Goal: Entertainment & Leisure: Browse casually

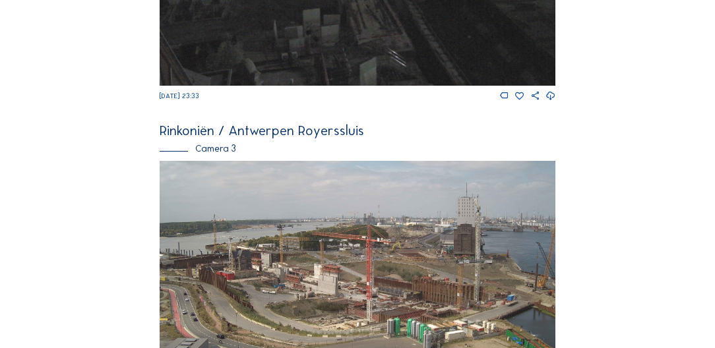
scroll to position [1001, 0]
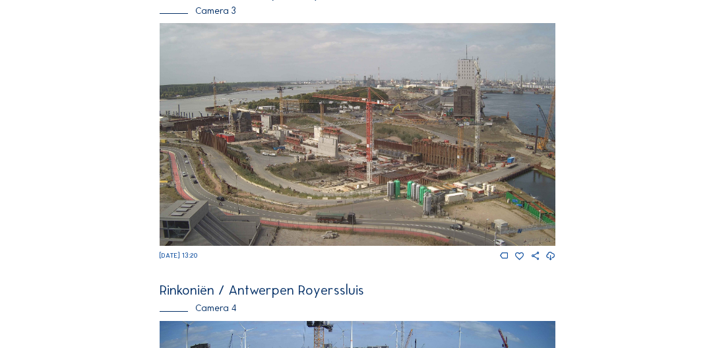
click at [323, 162] on img at bounding box center [357, 134] width 395 height 222
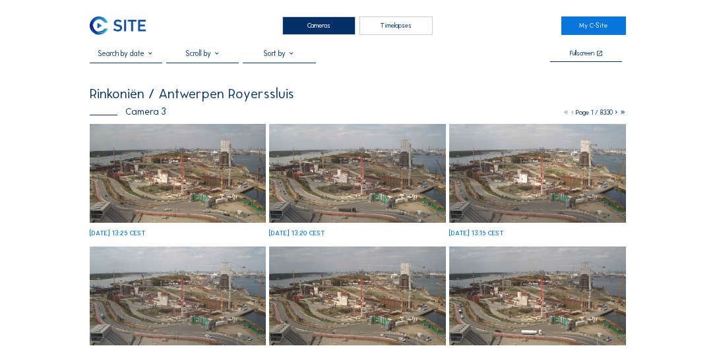
click at [169, 169] on img at bounding box center [178, 173] width 176 height 99
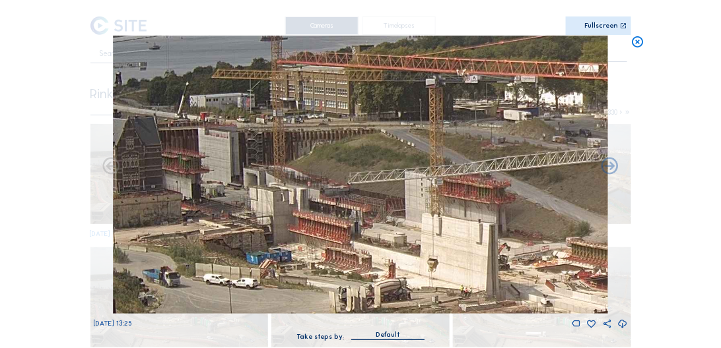
drag, startPoint x: 271, startPoint y: 265, endPoint x: 323, endPoint y: 284, distance: 54.7
click at [323, 284] on img at bounding box center [361, 175] width 496 height 278
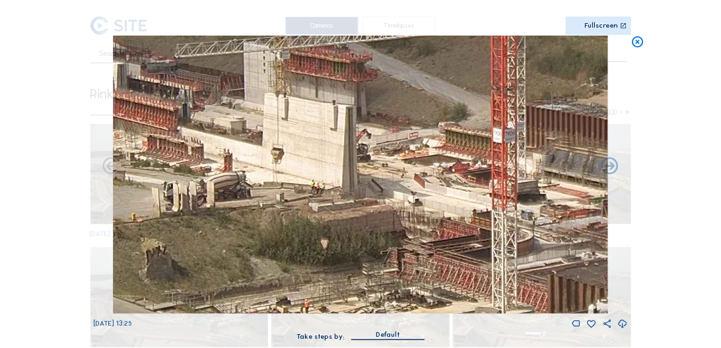
drag, startPoint x: 391, startPoint y: 255, endPoint x: 236, endPoint y: 141, distance: 192.0
click at [236, 141] on img at bounding box center [361, 175] width 496 height 278
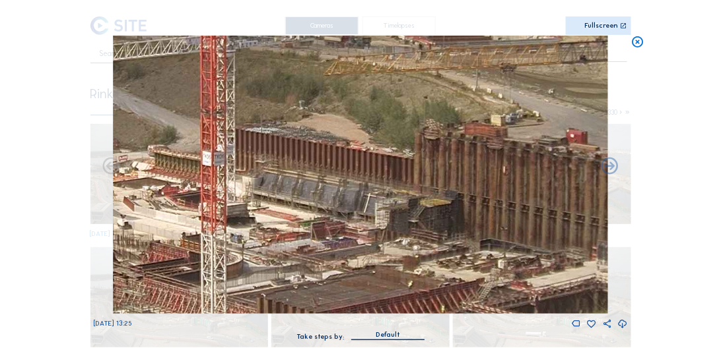
drag, startPoint x: 466, startPoint y: 203, endPoint x: 193, endPoint y: 235, distance: 275.0
click at [193, 235] on img at bounding box center [361, 175] width 496 height 278
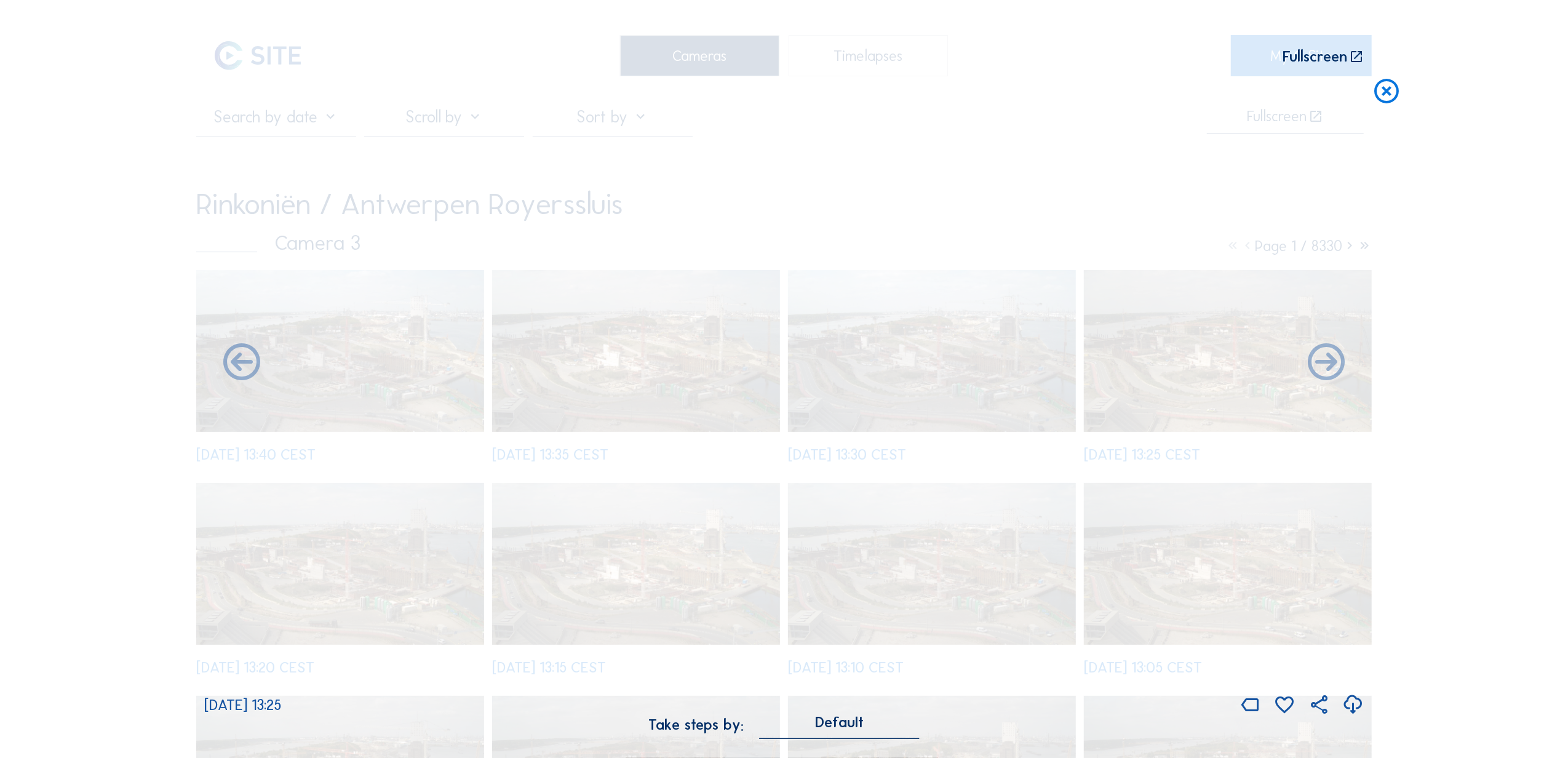
drag, startPoint x: 516, startPoint y: 370, endPoint x: 823, endPoint y: 370, distance: 307.0
click at [583, 283] on div "Scroll to travel through time | Press 'Alt' Button + Scroll to Zoom | Click and…" at bounding box center [784, 379] width 1568 height 758
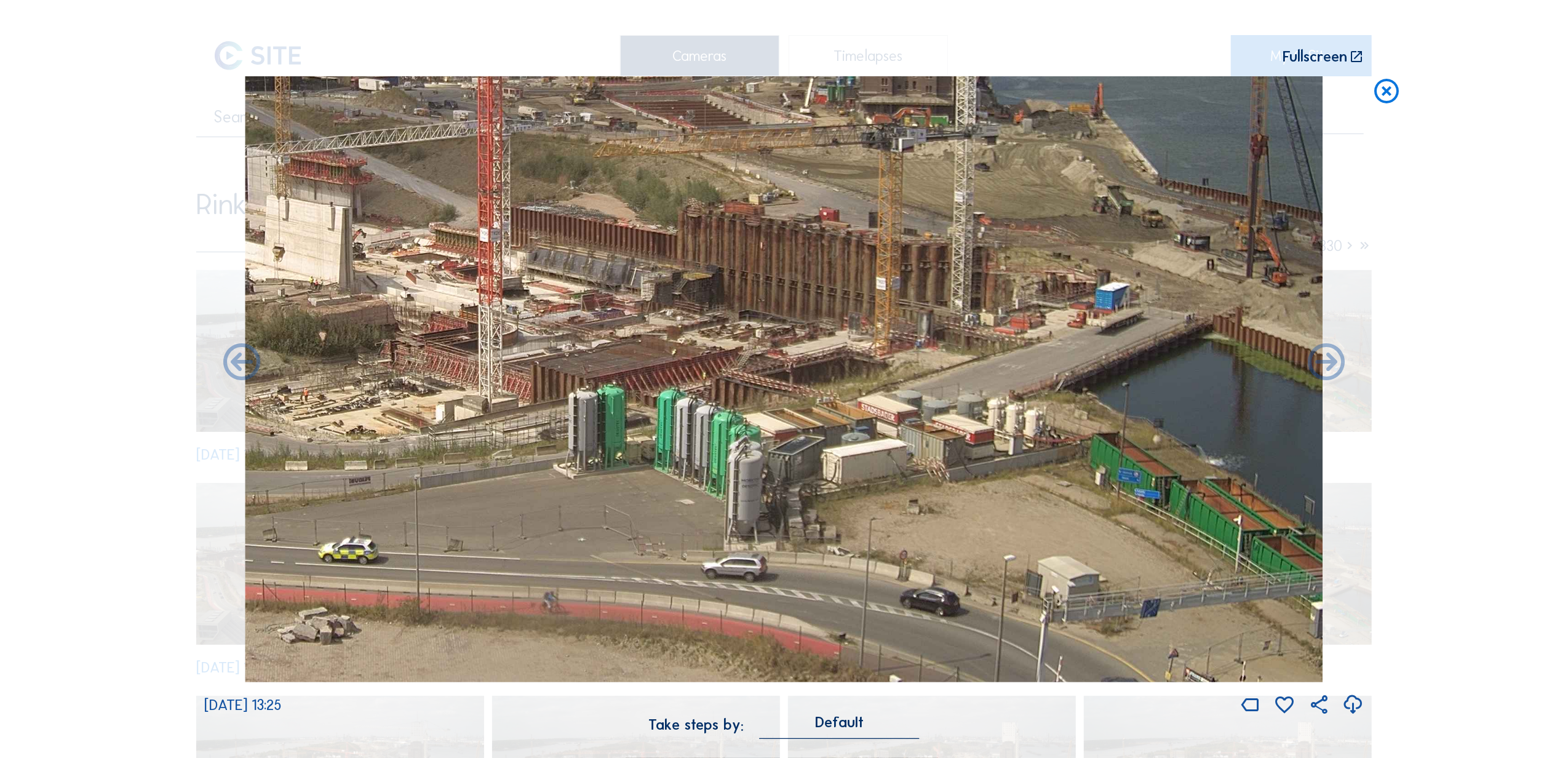
click at [130, 283] on div "Scroll to travel through time | Press 'Alt' Button + Scroll to Zoom | Click and…" at bounding box center [784, 379] width 1568 height 758
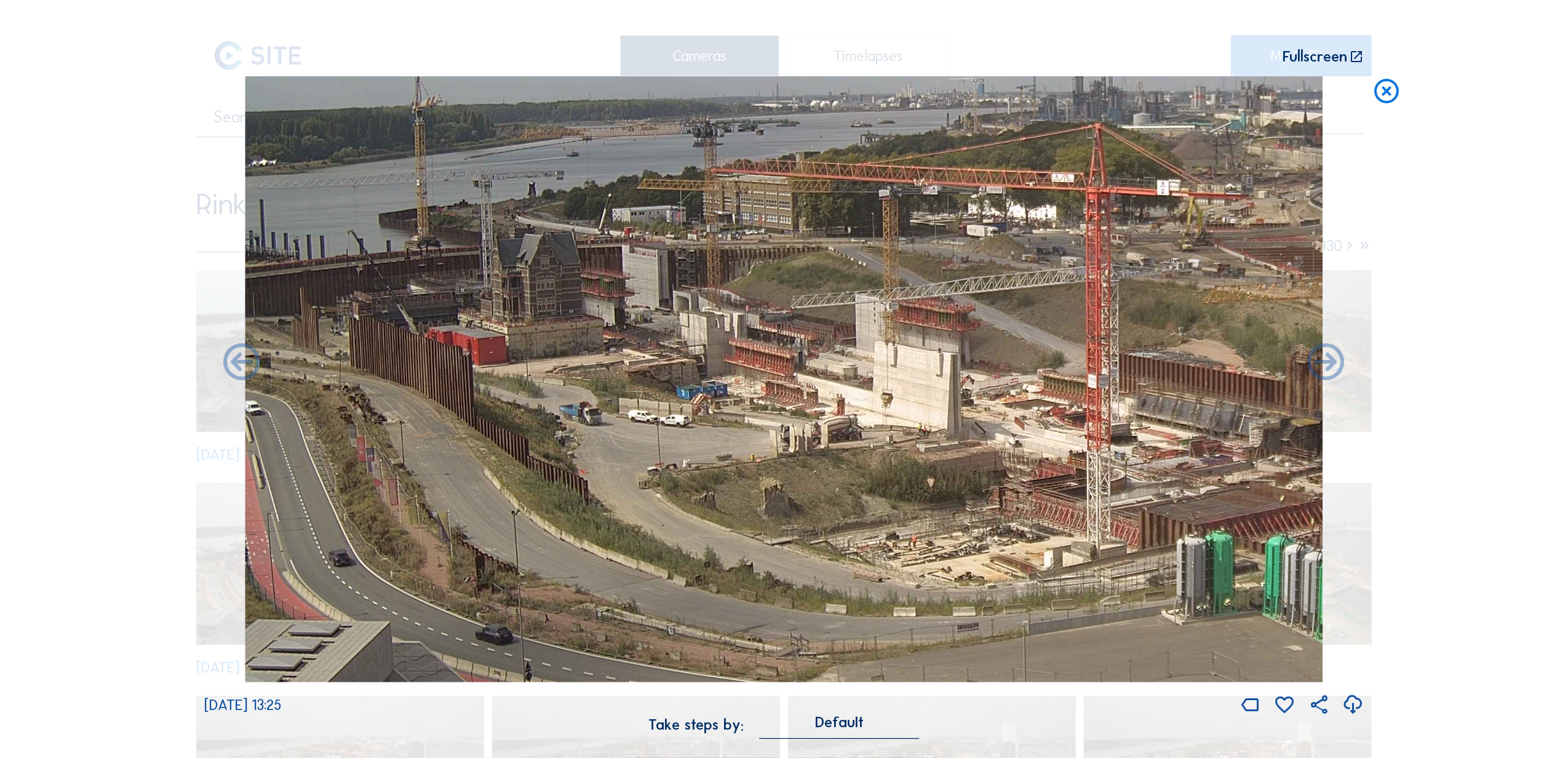
drag, startPoint x: 546, startPoint y: 296, endPoint x: 1155, endPoint y: 437, distance: 625.1
click at [583, 283] on img at bounding box center [784, 379] width 1078 height 607
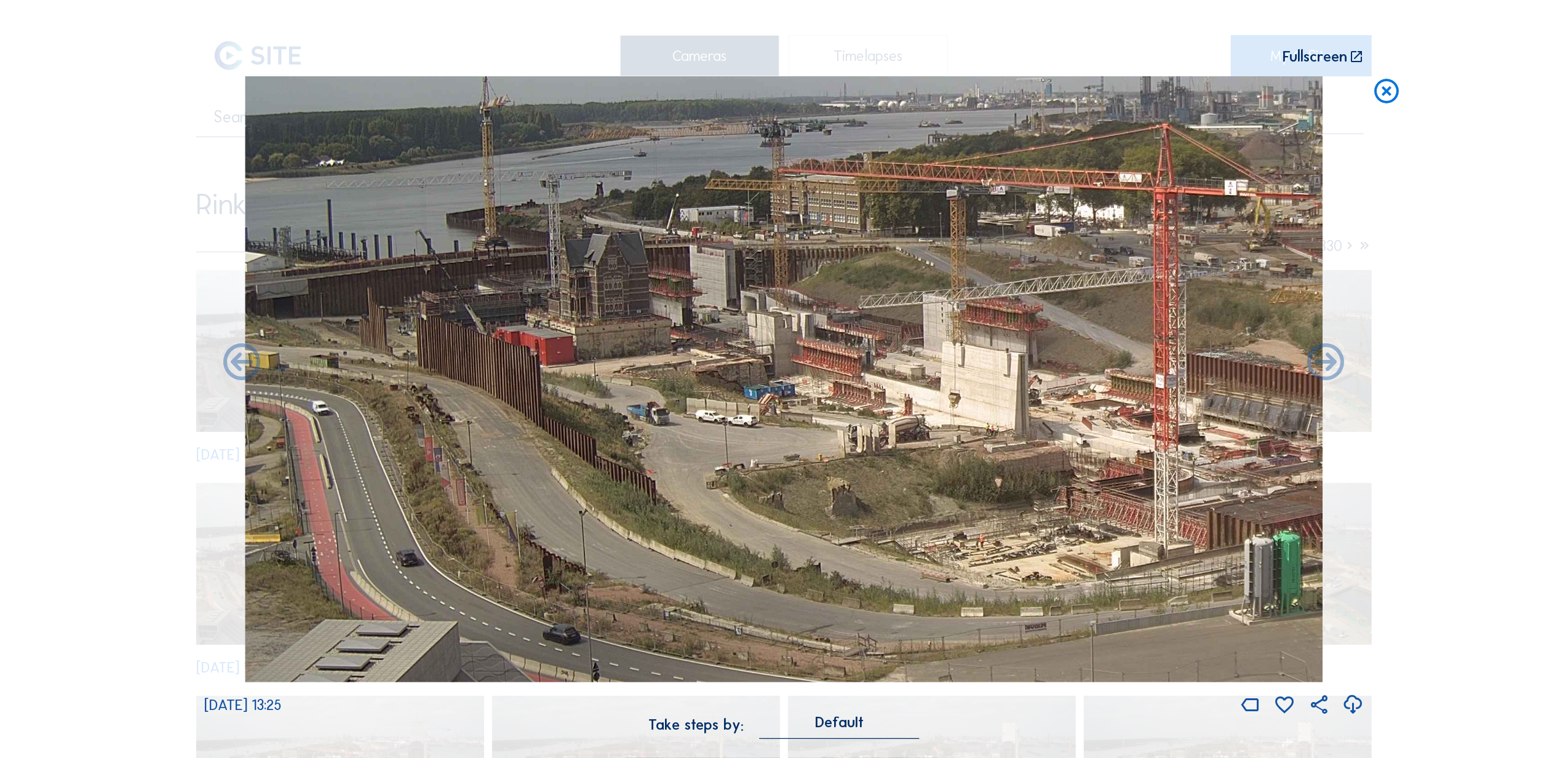
drag, startPoint x: 552, startPoint y: 388, endPoint x: 1115, endPoint y: 388, distance: 563.0
click at [583, 283] on img at bounding box center [784, 379] width 1078 height 607
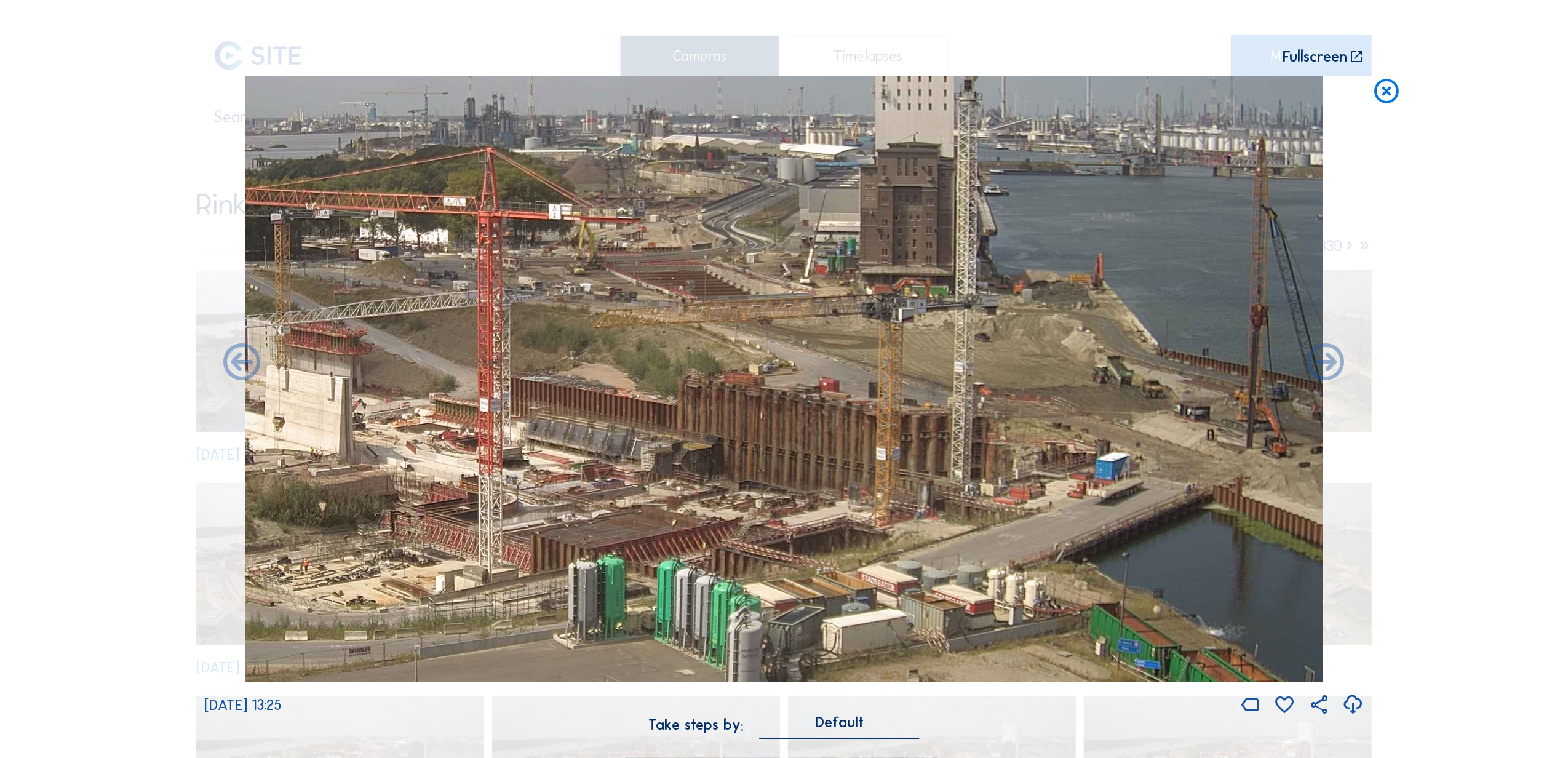
drag, startPoint x: 1044, startPoint y: 493, endPoint x: 286, endPoint y: 517, distance: 758.4
click at [286, 283] on img at bounding box center [784, 379] width 1078 height 607
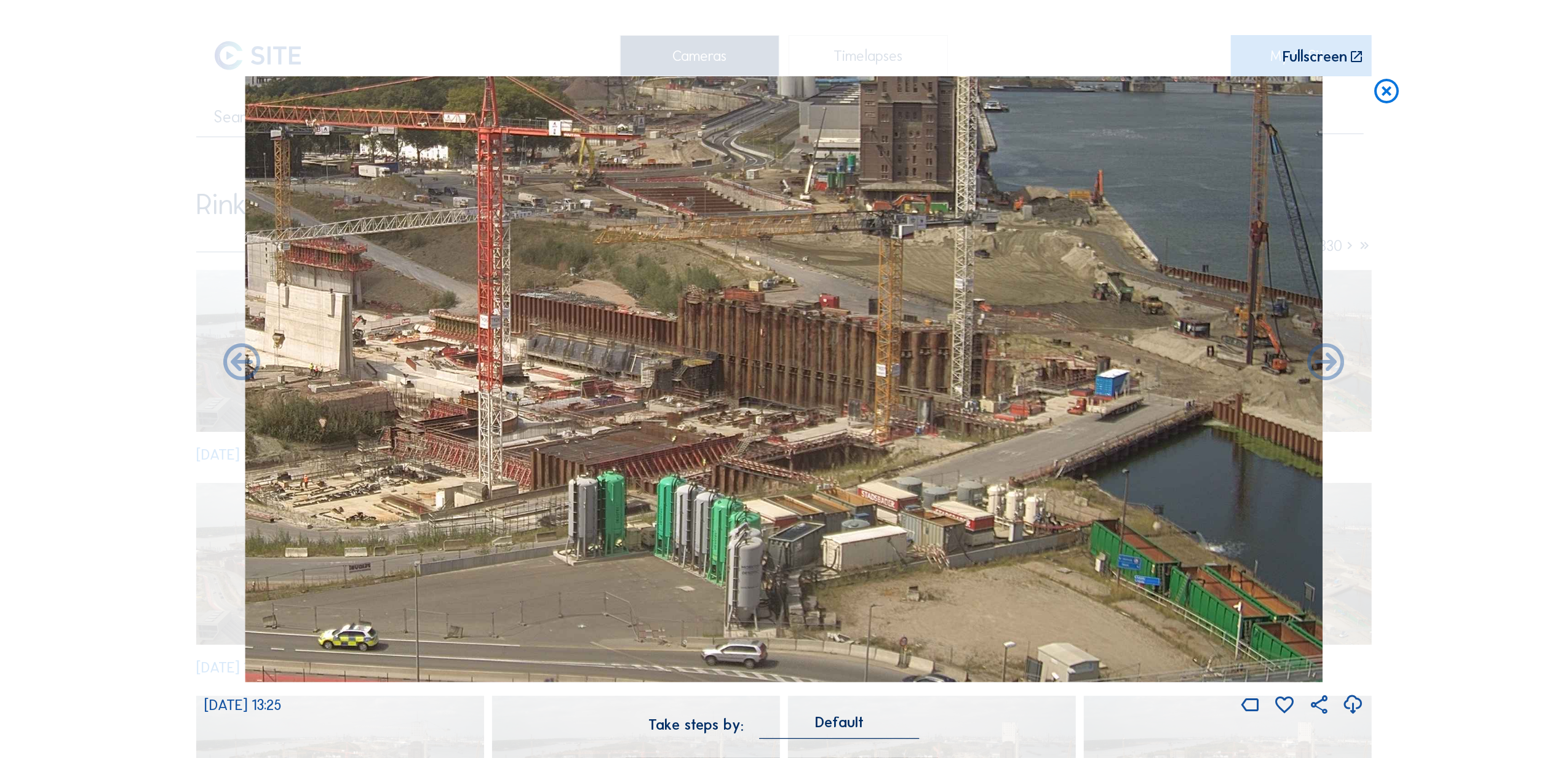
drag, startPoint x: 708, startPoint y: 553, endPoint x: 178, endPoint y: 489, distance: 533.9
click at [178, 283] on div "Scroll to travel through time | Press 'Alt' Button + Scroll to Zoom | Click and…" at bounding box center [784, 379] width 1568 height 758
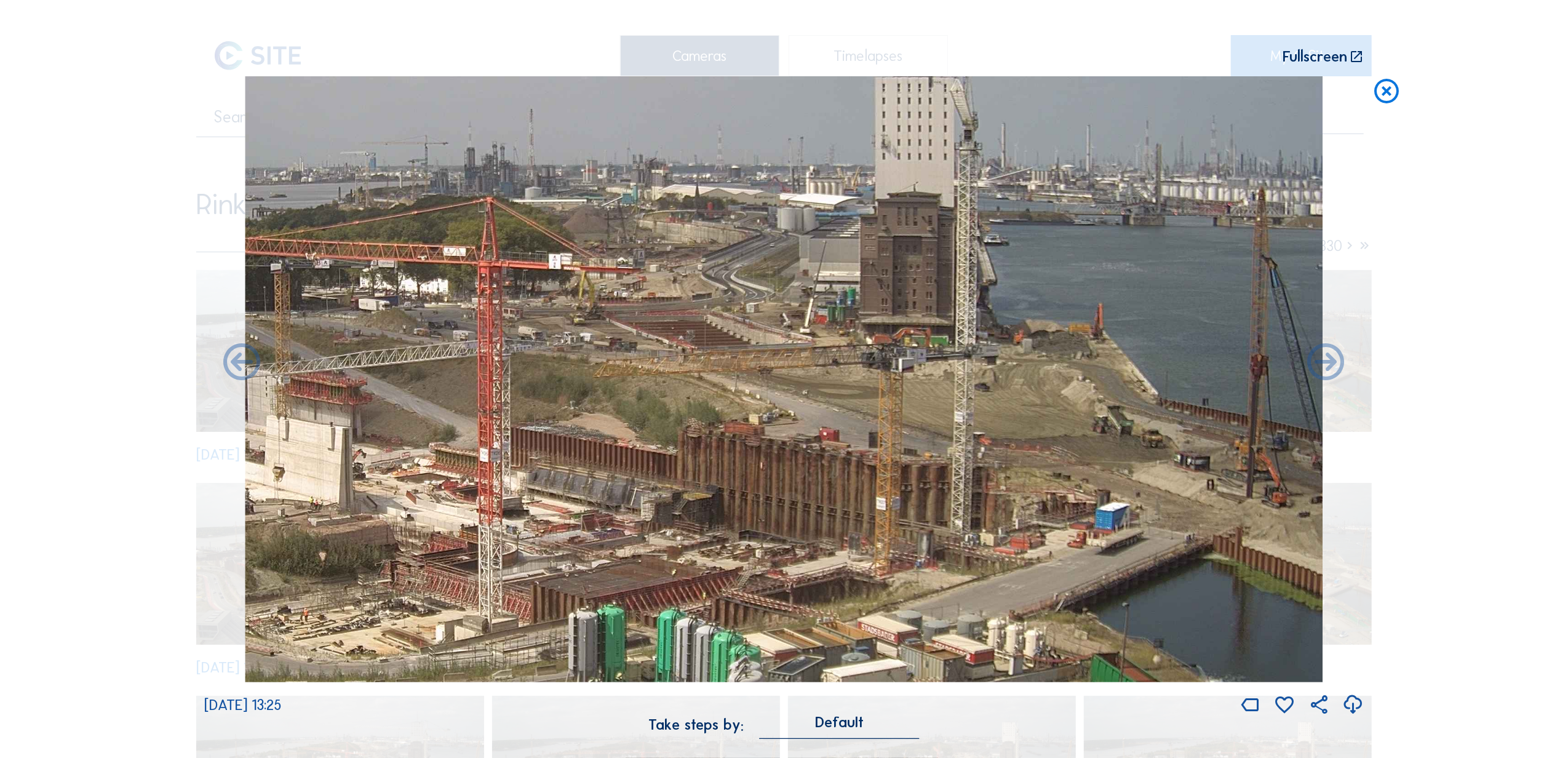
drag, startPoint x: 1011, startPoint y: 396, endPoint x: 989, endPoint y: 530, distance: 135.8
click at [583, 283] on img at bounding box center [784, 379] width 1078 height 607
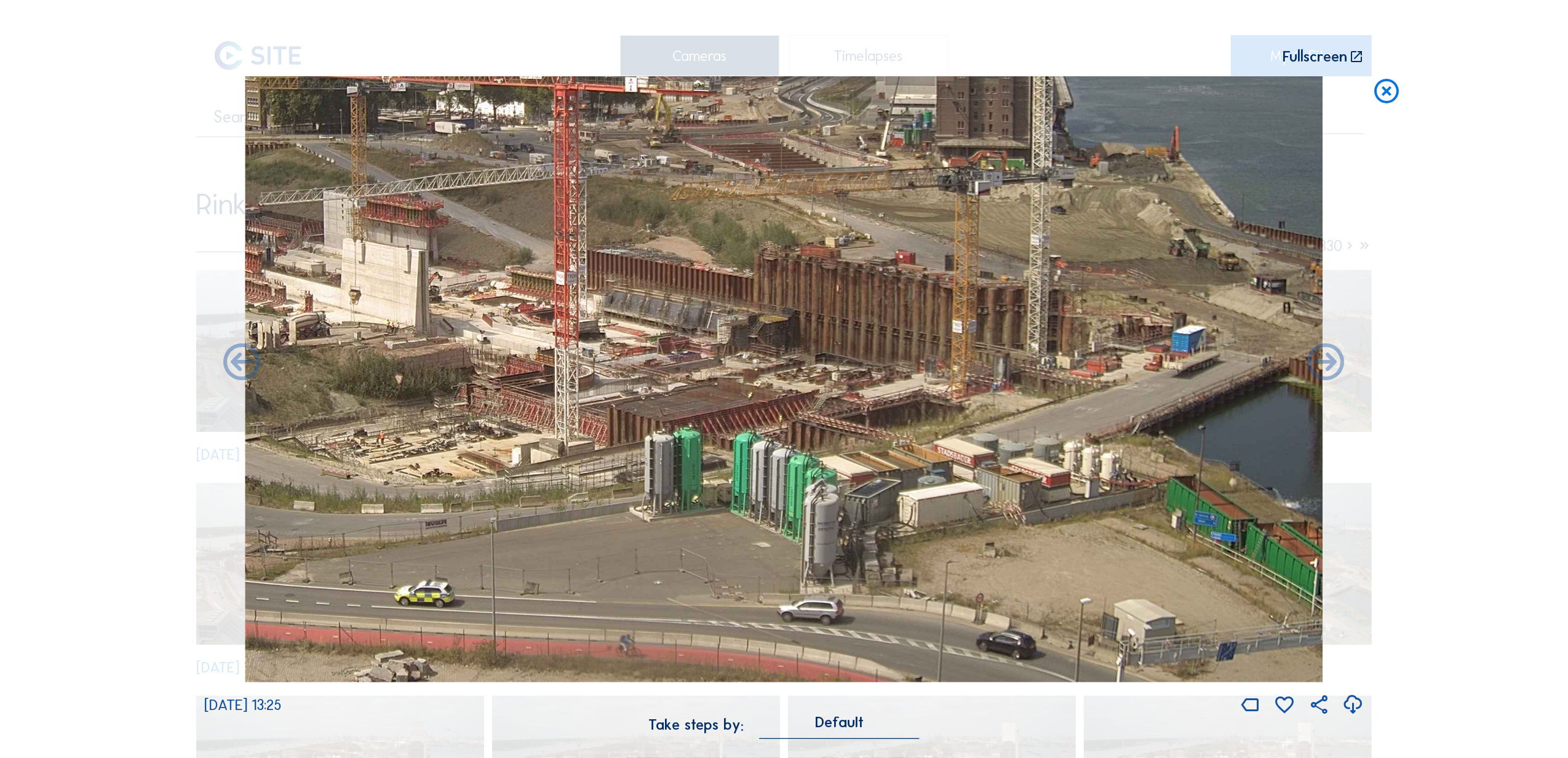
drag, startPoint x: 1160, startPoint y: 402, endPoint x: 808, endPoint y: 232, distance: 390.9
click at [583, 227] on img at bounding box center [784, 379] width 1078 height 607
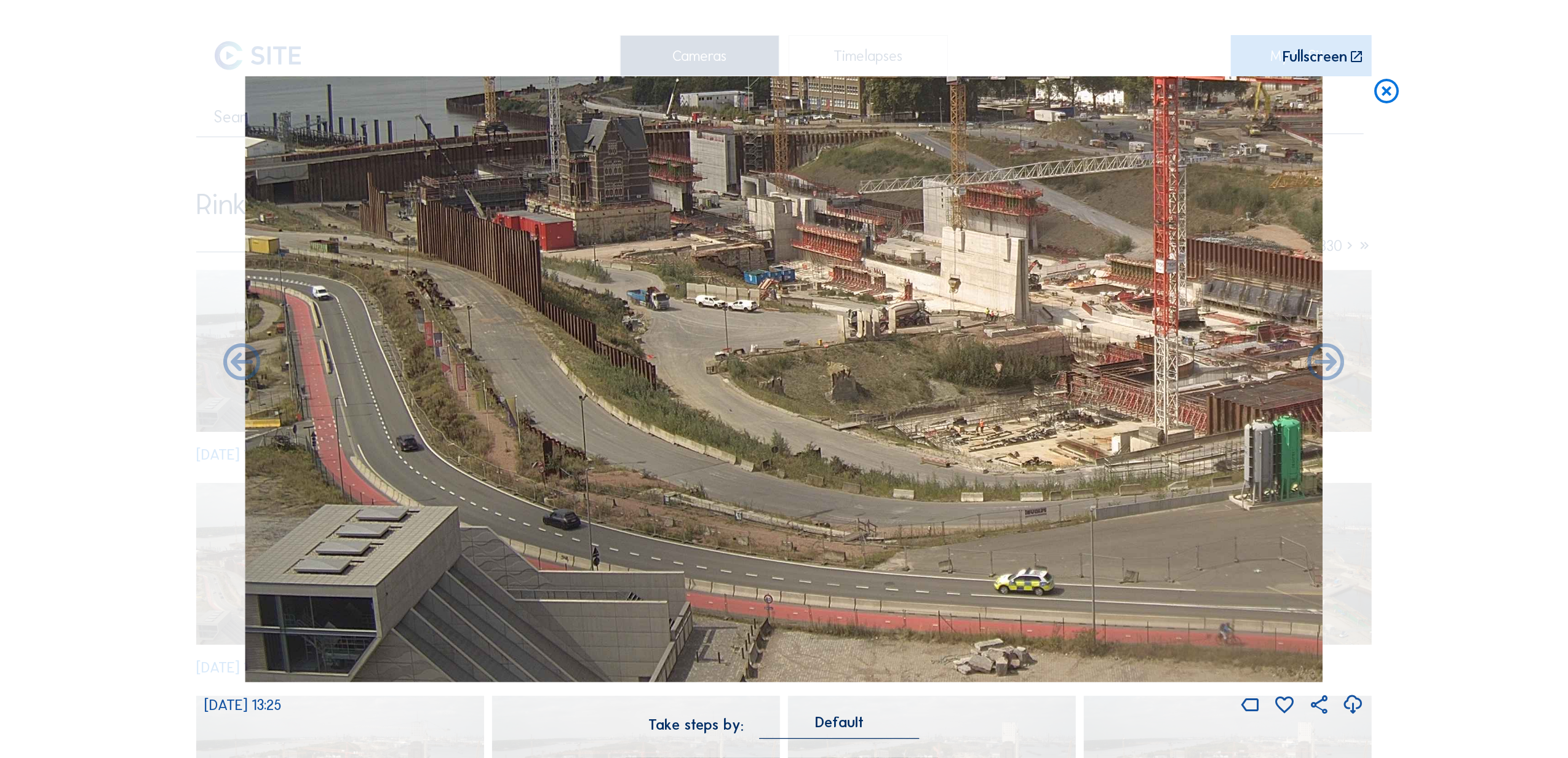
drag, startPoint x: 562, startPoint y: 312, endPoint x: 1208, endPoint y: 293, distance: 646.3
click at [583, 283] on img at bounding box center [784, 379] width 1078 height 607
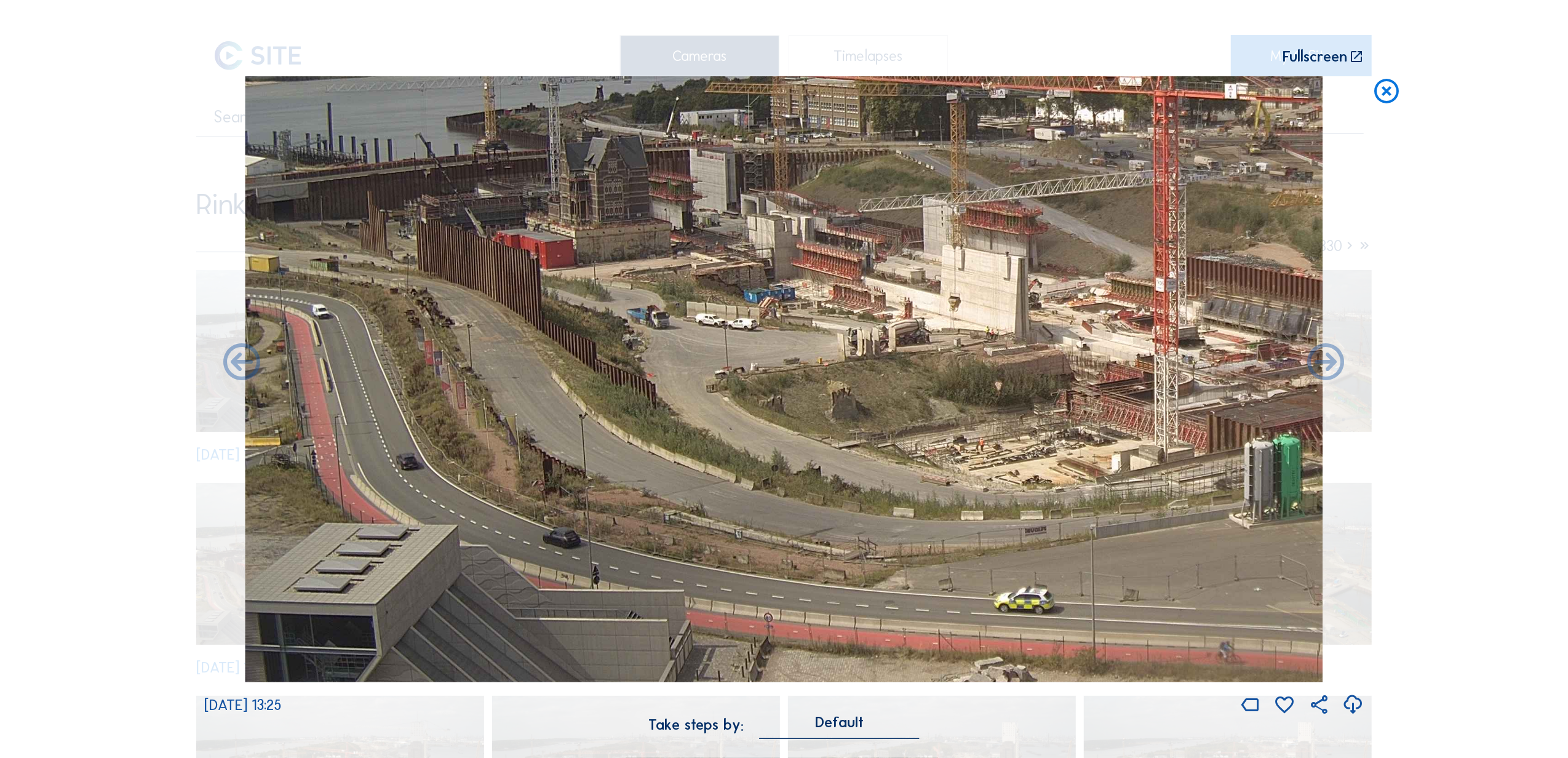
drag, startPoint x: 852, startPoint y: 316, endPoint x: 852, endPoint y: 333, distance: 17.0
click at [583, 283] on img at bounding box center [784, 379] width 1078 height 607
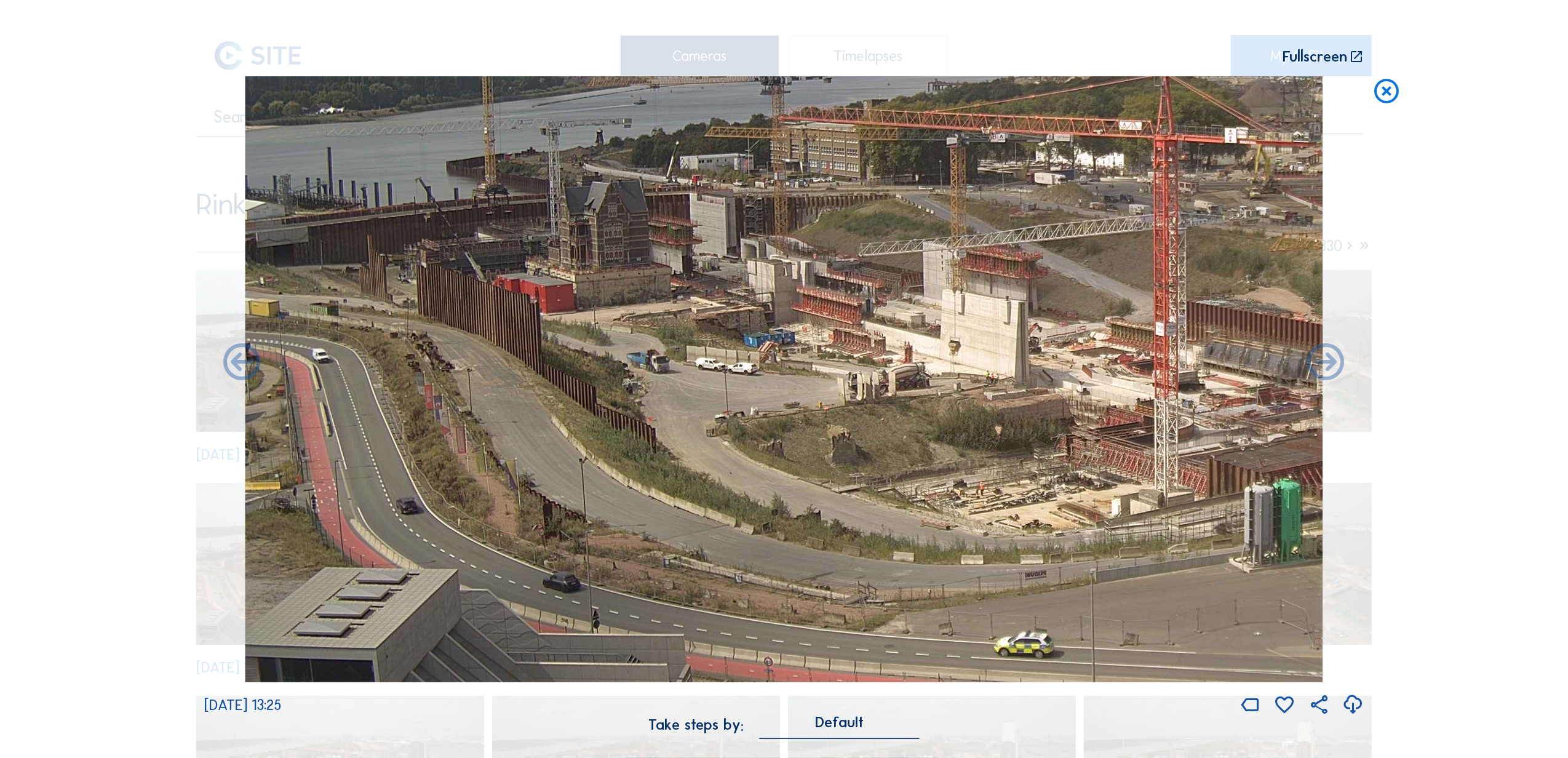
drag, startPoint x: 415, startPoint y: 305, endPoint x: 658, endPoint y: 350, distance: 247.1
click at [583, 283] on img at bounding box center [784, 379] width 1078 height 607
drag, startPoint x: 1315, startPoint y: 360, endPoint x: 873, endPoint y: 351, distance: 442.1
click at [583, 283] on div "We 20 Aug 2025 13:25" at bounding box center [784, 396] width 1160 height 641
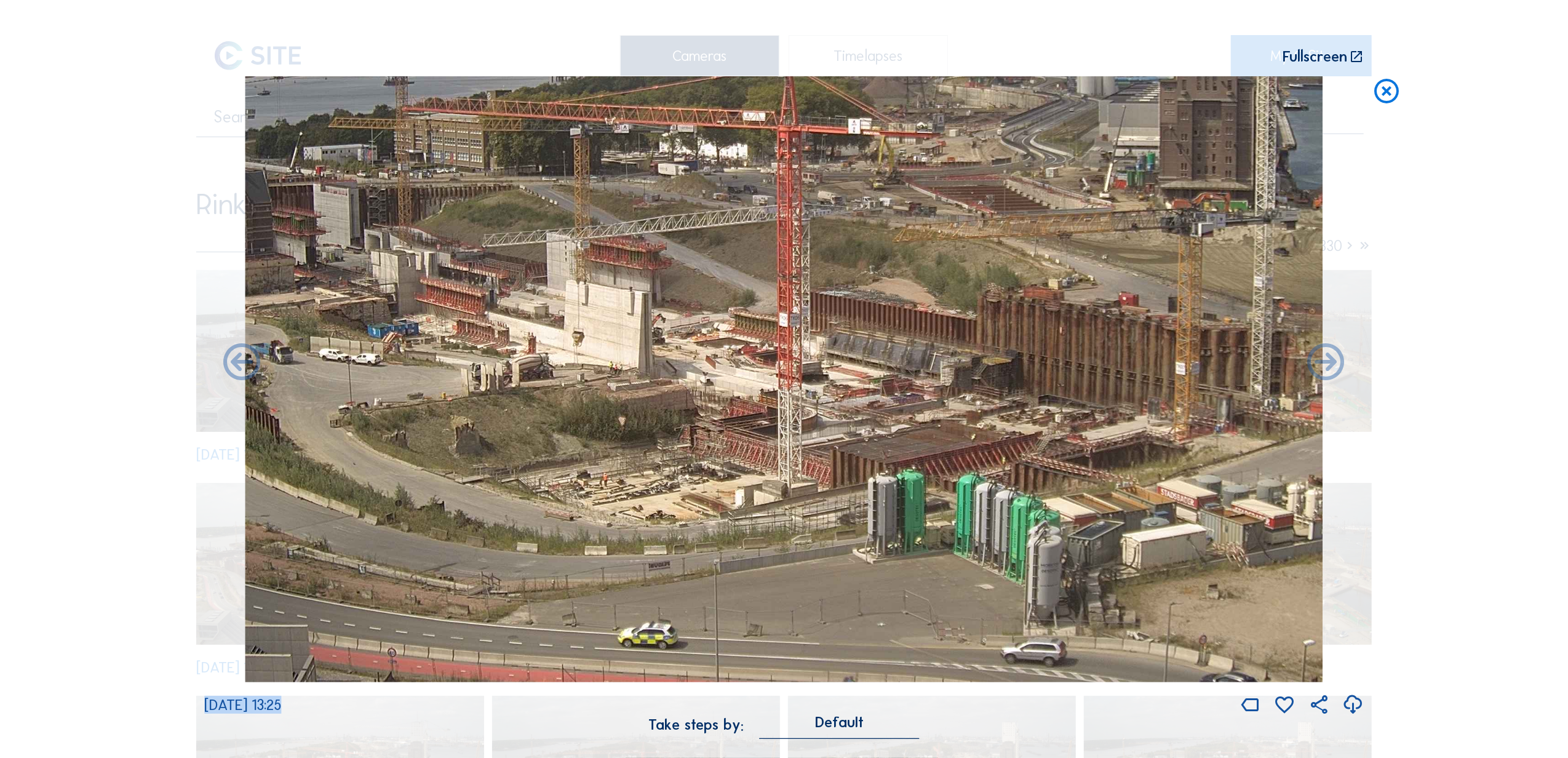
drag, startPoint x: 873, startPoint y: 351, endPoint x: 705, endPoint y: 355, distance: 168.0
click at [583, 283] on img at bounding box center [784, 379] width 1078 height 607
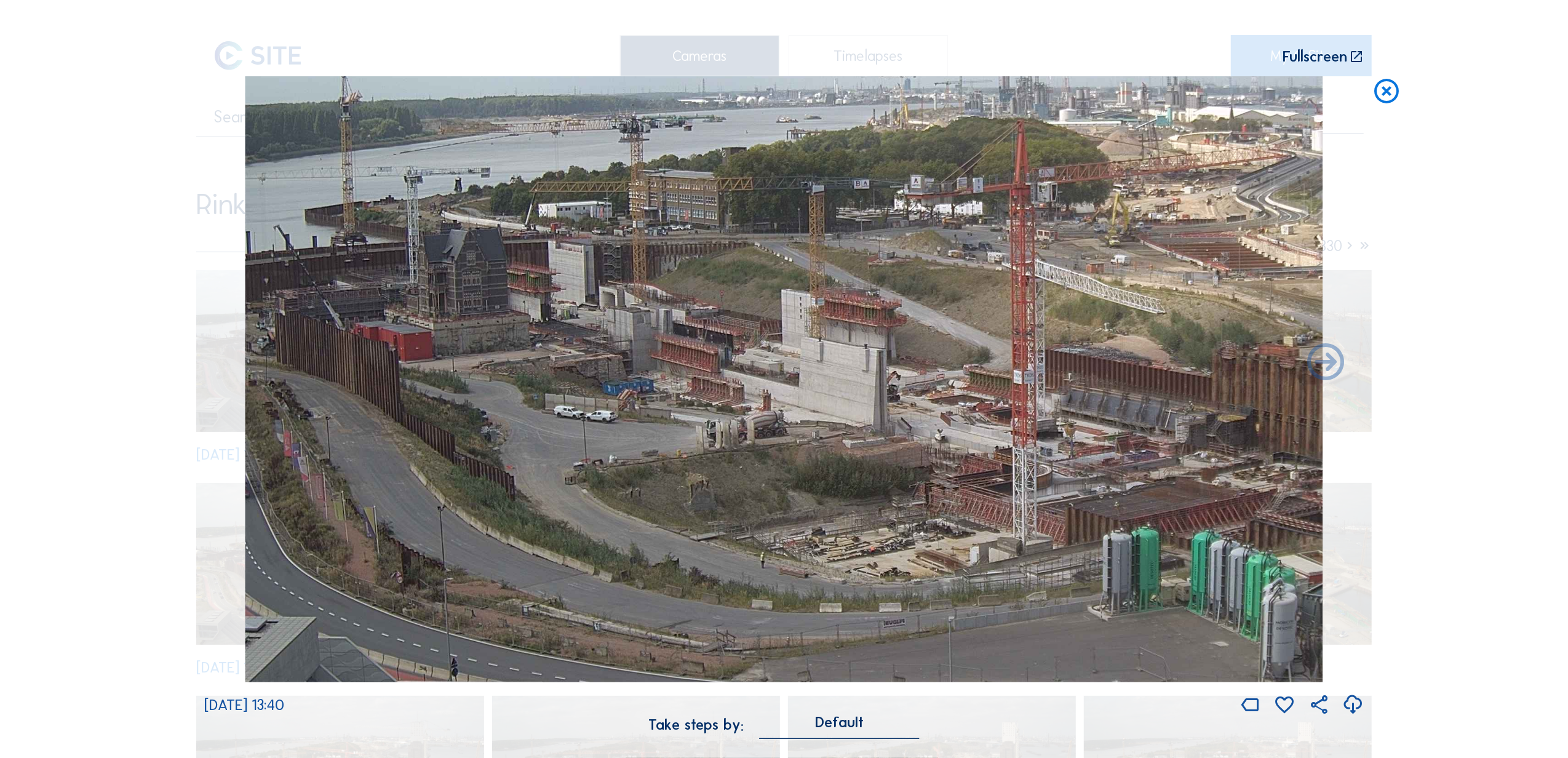
drag, startPoint x: 651, startPoint y: 340, endPoint x: 886, endPoint y: 397, distance: 241.8
click at [583, 283] on img at bounding box center [784, 379] width 1078 height 607
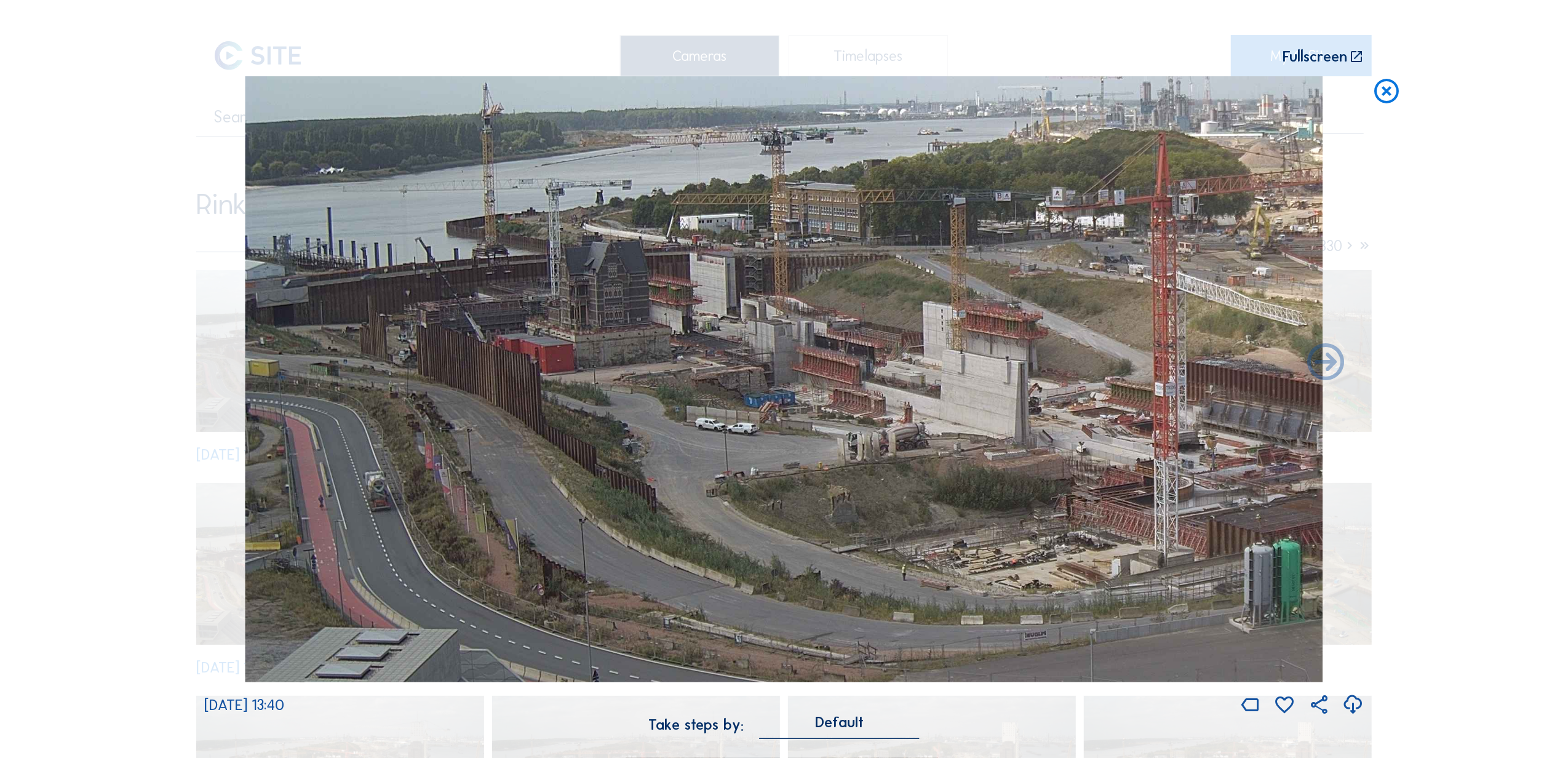
drag, startPoint x: 670, startPoint y: 281, endPoint x: 1035, endPoint y: 293, distance: 365.2
click at [583, 283] on img at bounding box center [784, 379] width 1078 height 607
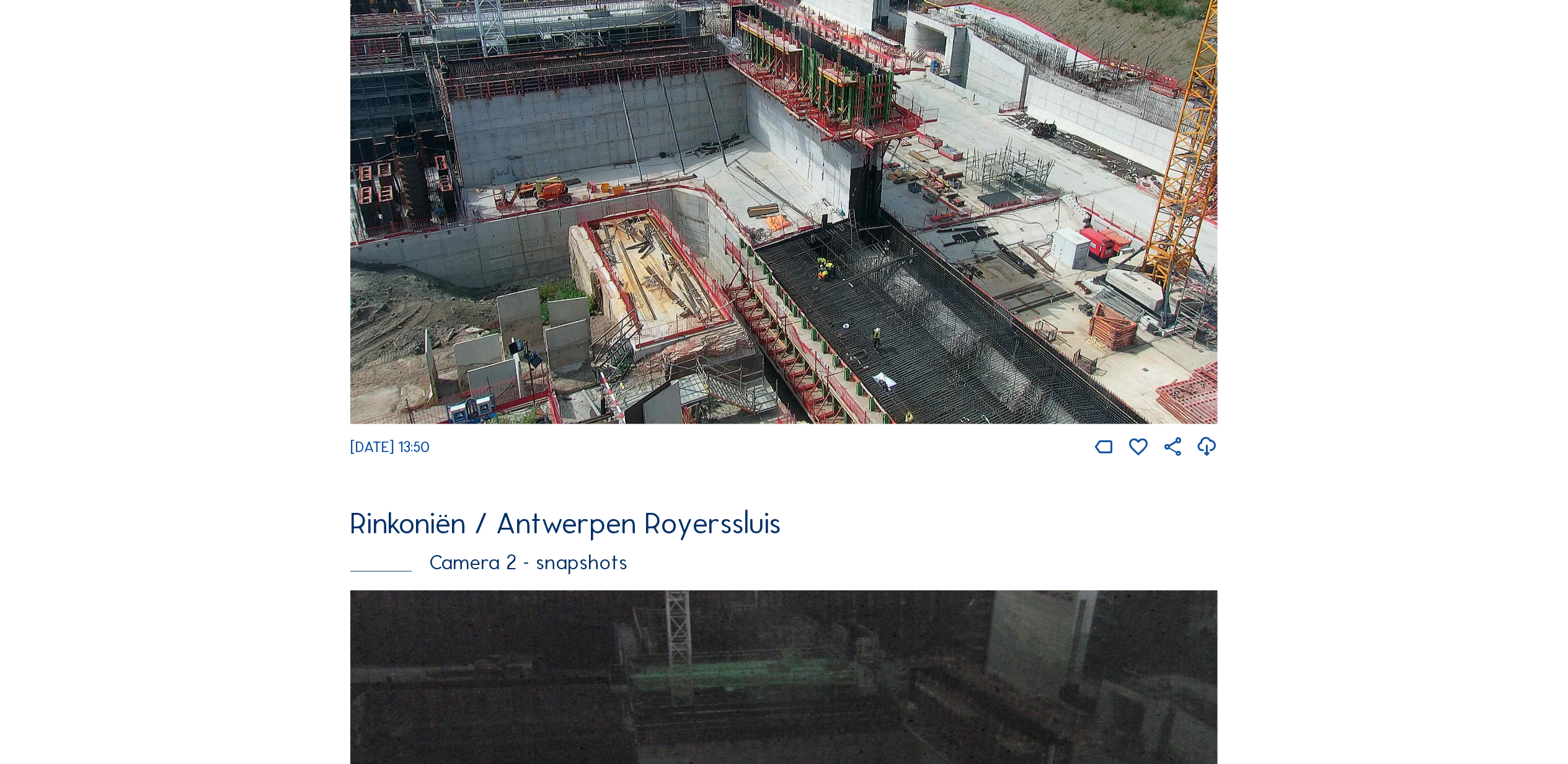
scroll to position [965, 0]
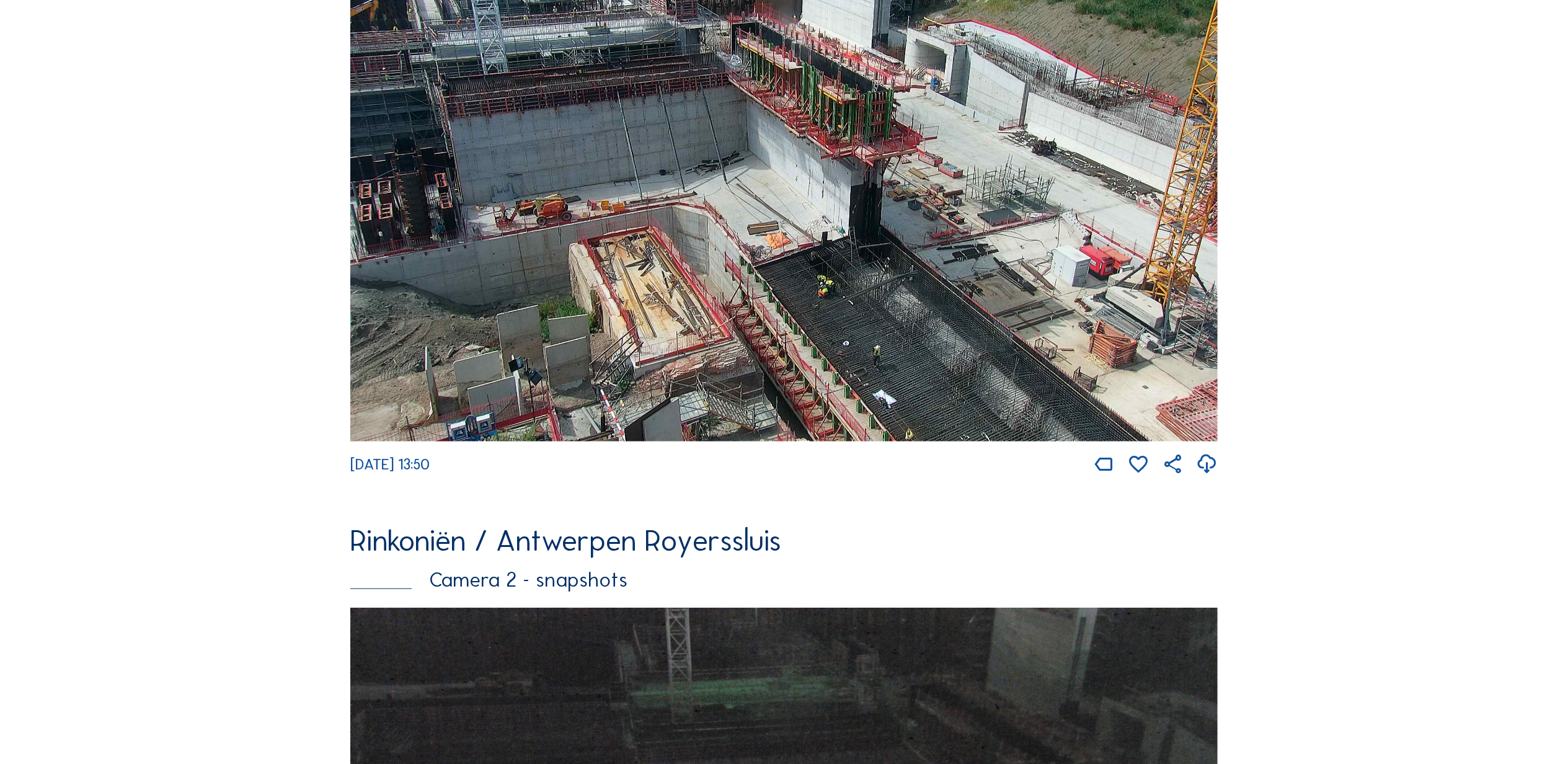
click at [724, 411] on img at bounding box center [784, 187] width 867 height 508
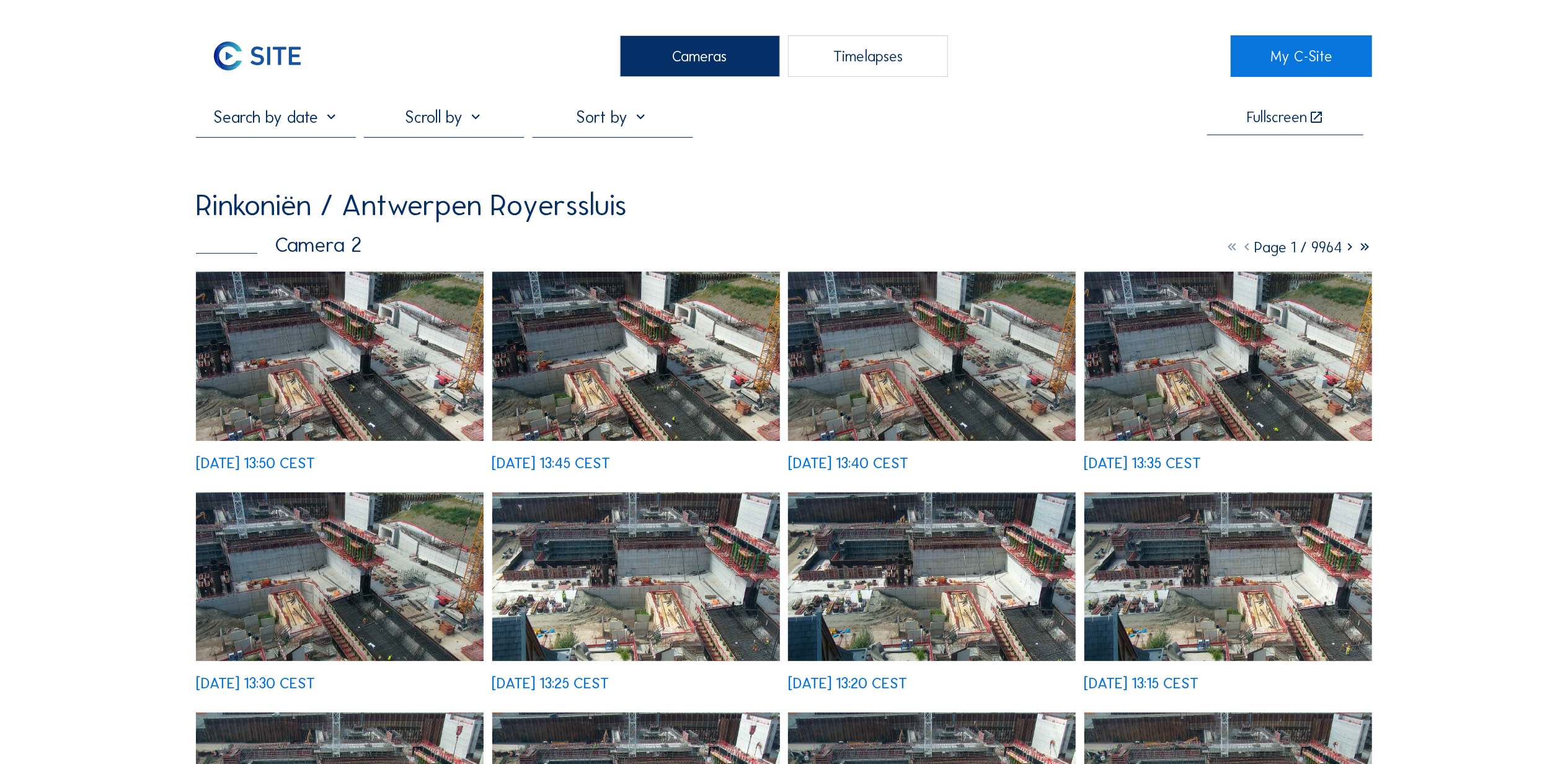
click at [309, 323] on img at bounding box center [340, 356] width 287 height 169
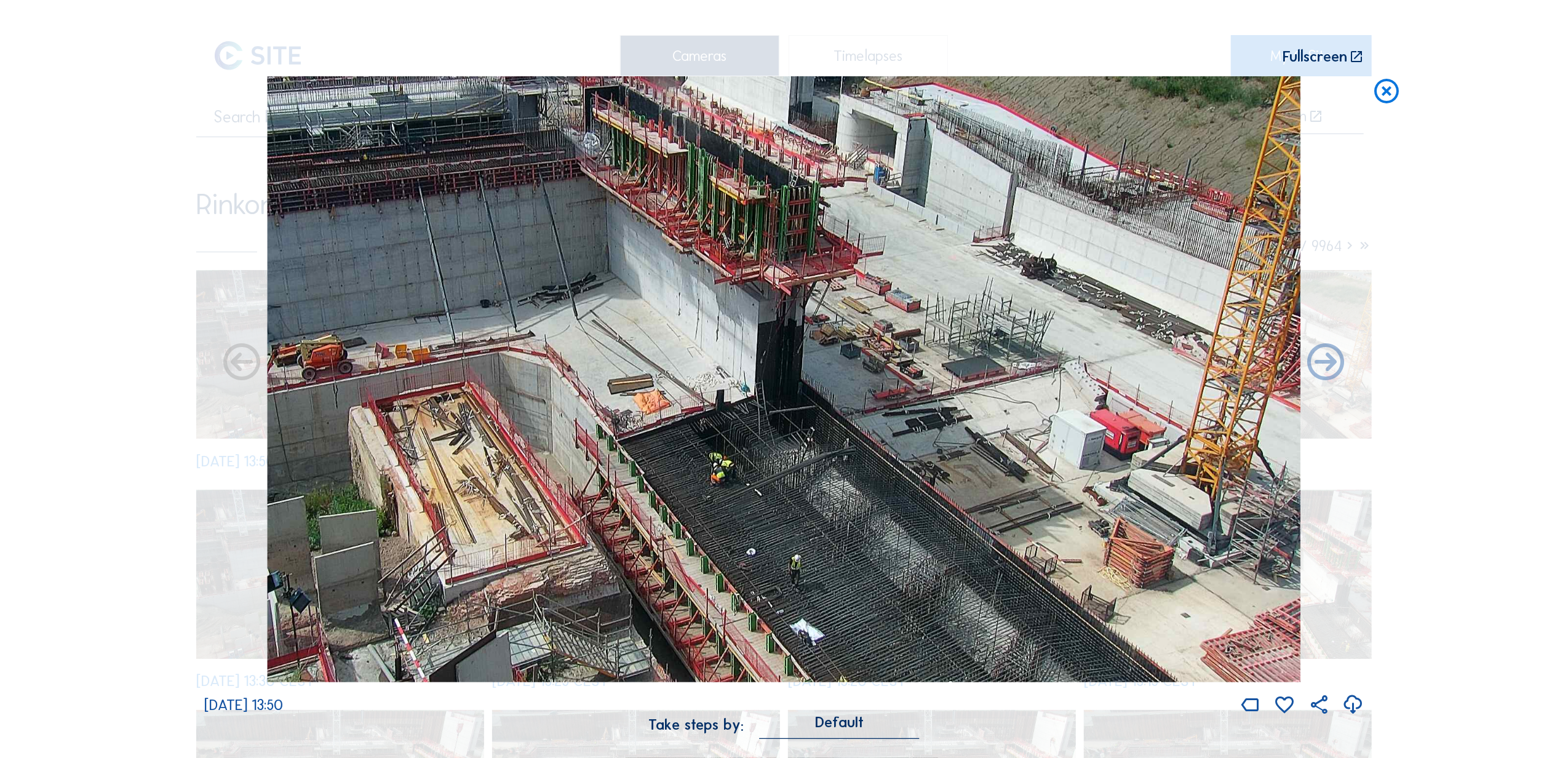
drag, startPoint x: 621, startPoint y: 392, endPoint x: 436, endPoint y: 499, distance: 213.7
click at [436, 499] on img at bounding box center [783, 379] width 1034 height 607
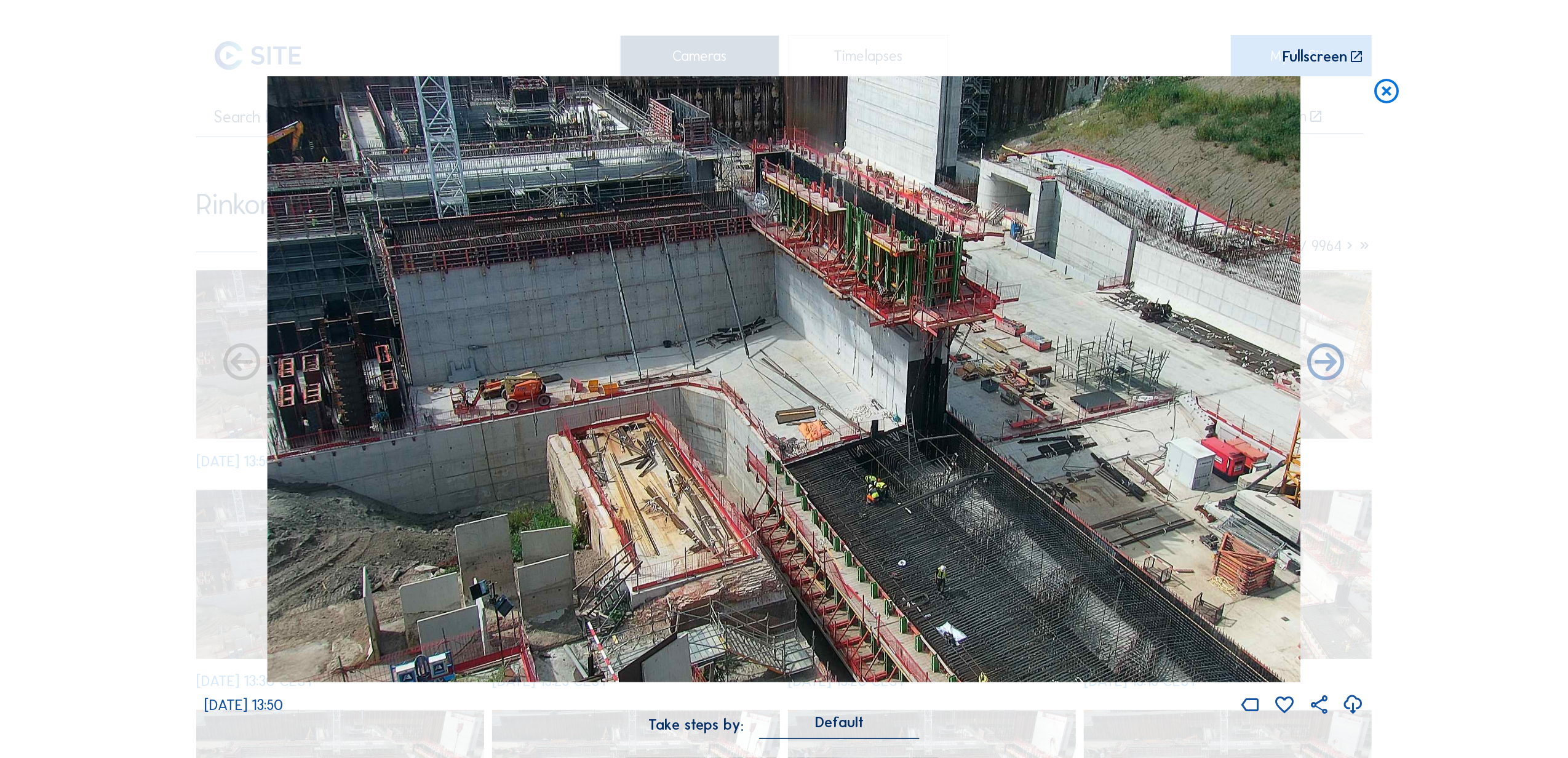
drag, startPoint x: 413, startPoint y: 515, endPoint x: 942, endPoint y: 515, distance: 529.0
click at [942, 515] on img at bounding box center [783, 379] width 1034 height 607
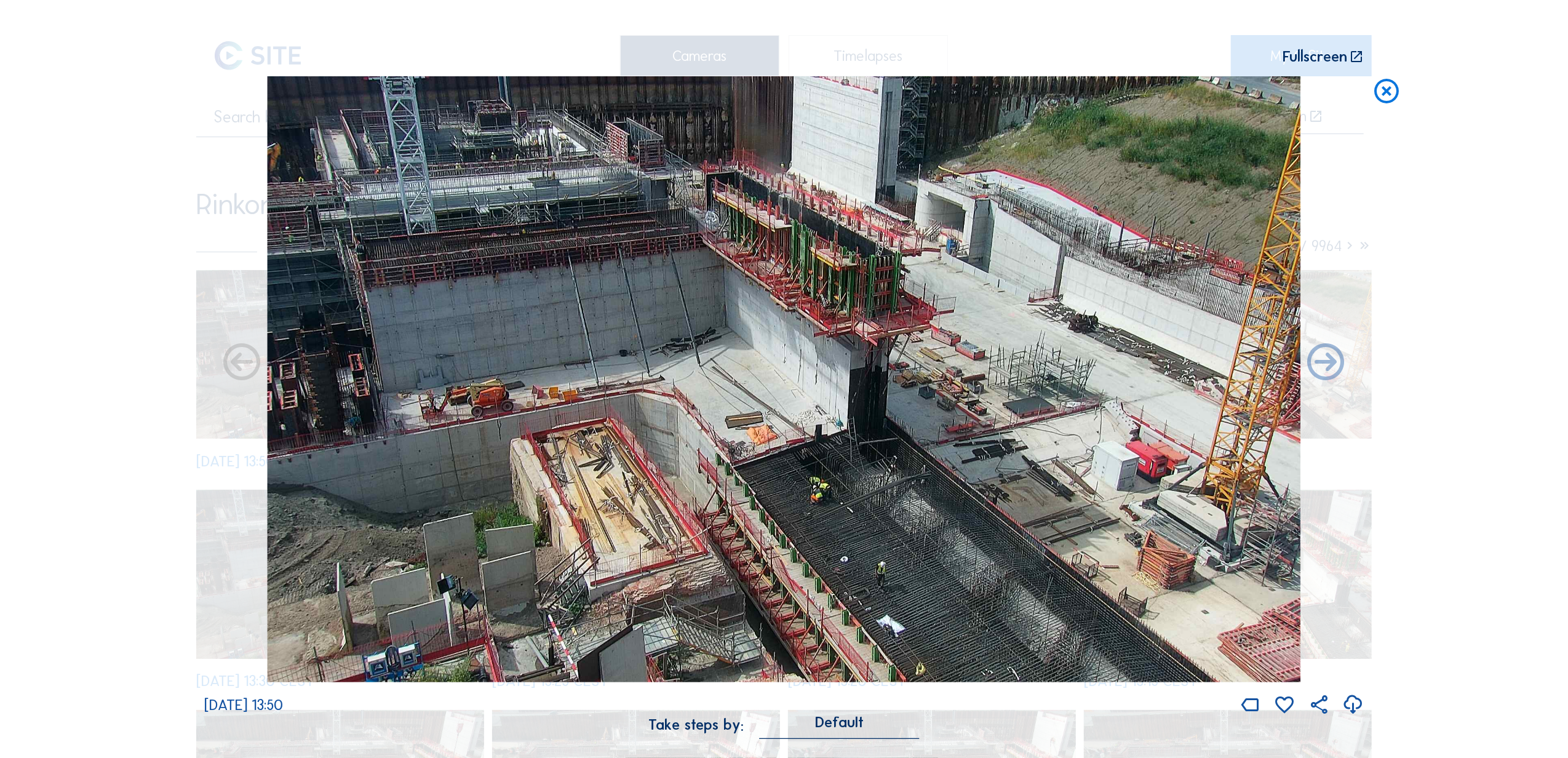
drag, startPoint x: 1041, startPoint y: 542, endPoint x: 810, endPoint y: 296, distance: 337.5
click at [810, 296] on img at bounding box center [783, 379] width 1034 height 607
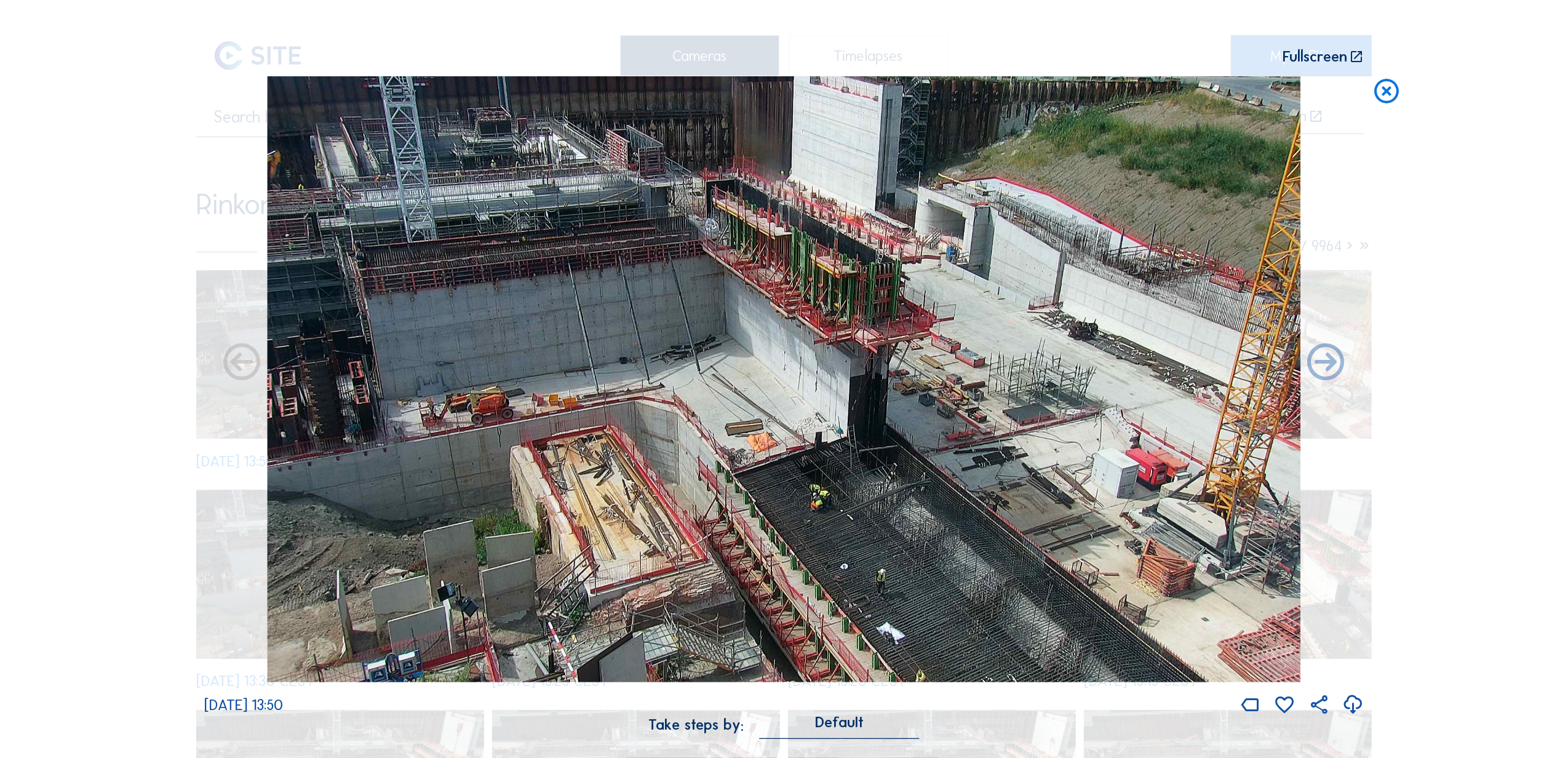
drag, startPoint x: 544, startPoint y: 165, endPoint x: 378, endPoint y: 303, distance: 215.9
click at [378, 303] on img at bounding box center [783, 379] width 1034 height 607
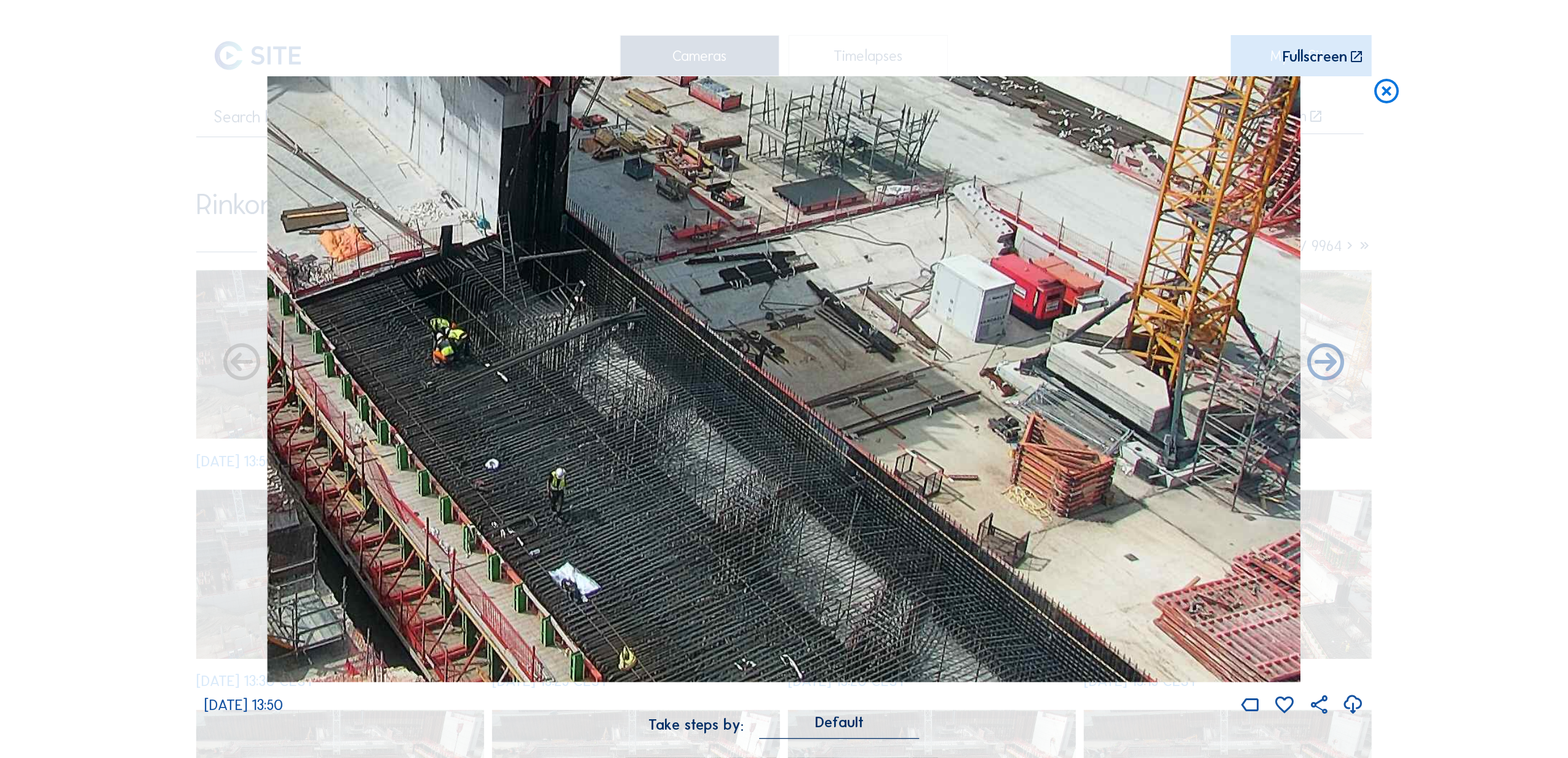
drag, startPoint x: 934, startPoint y: 348, endPoint x: 258, endPoint y: 220, distance: 688.0
click at [258, 220] on div "We 20 Aug 2025 13:50" at bounding box center [784, 396] width 1160 height 641
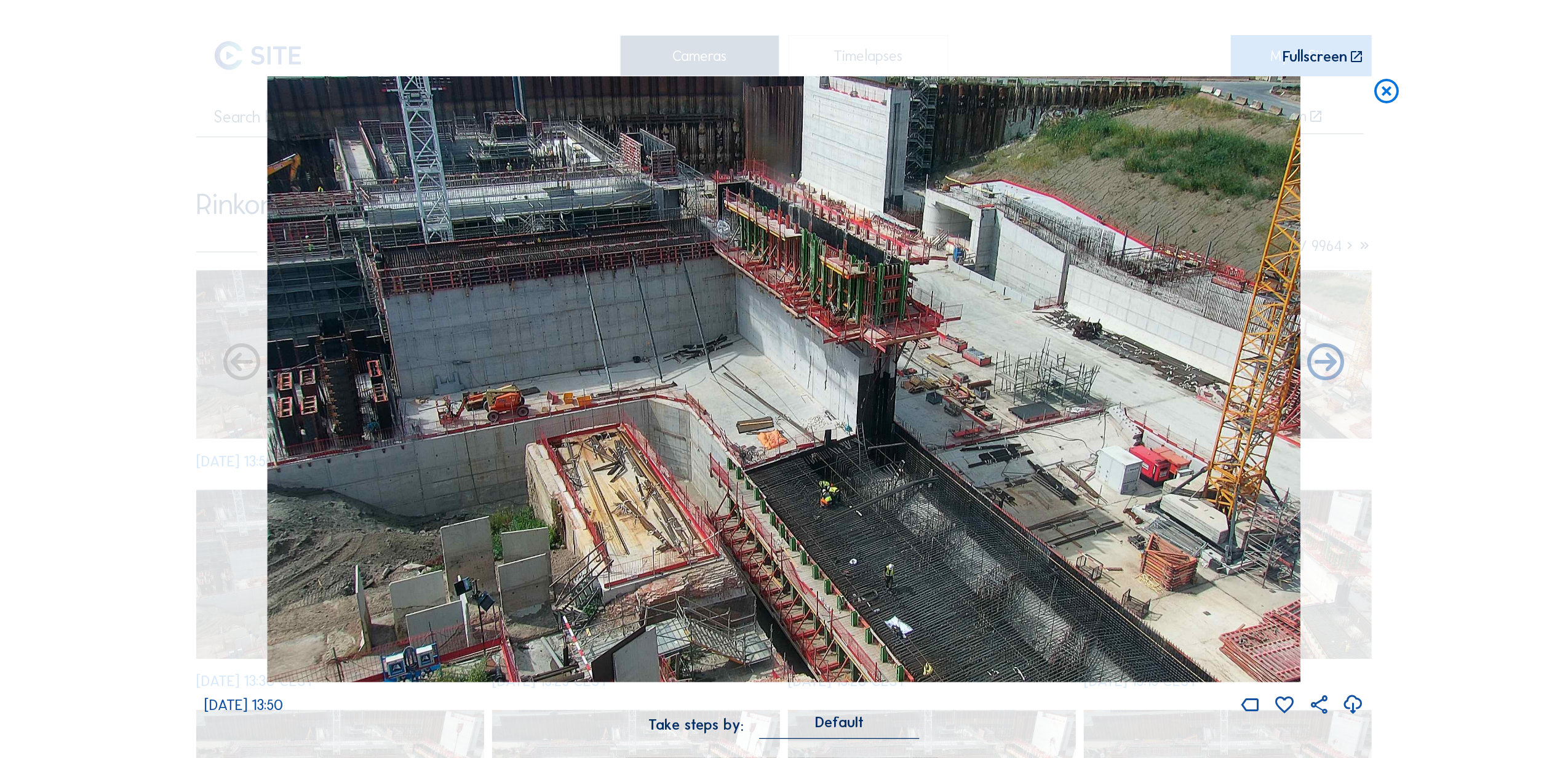
click at [943, 449] on img at bounding box center [783, 379] width 1034 height 607
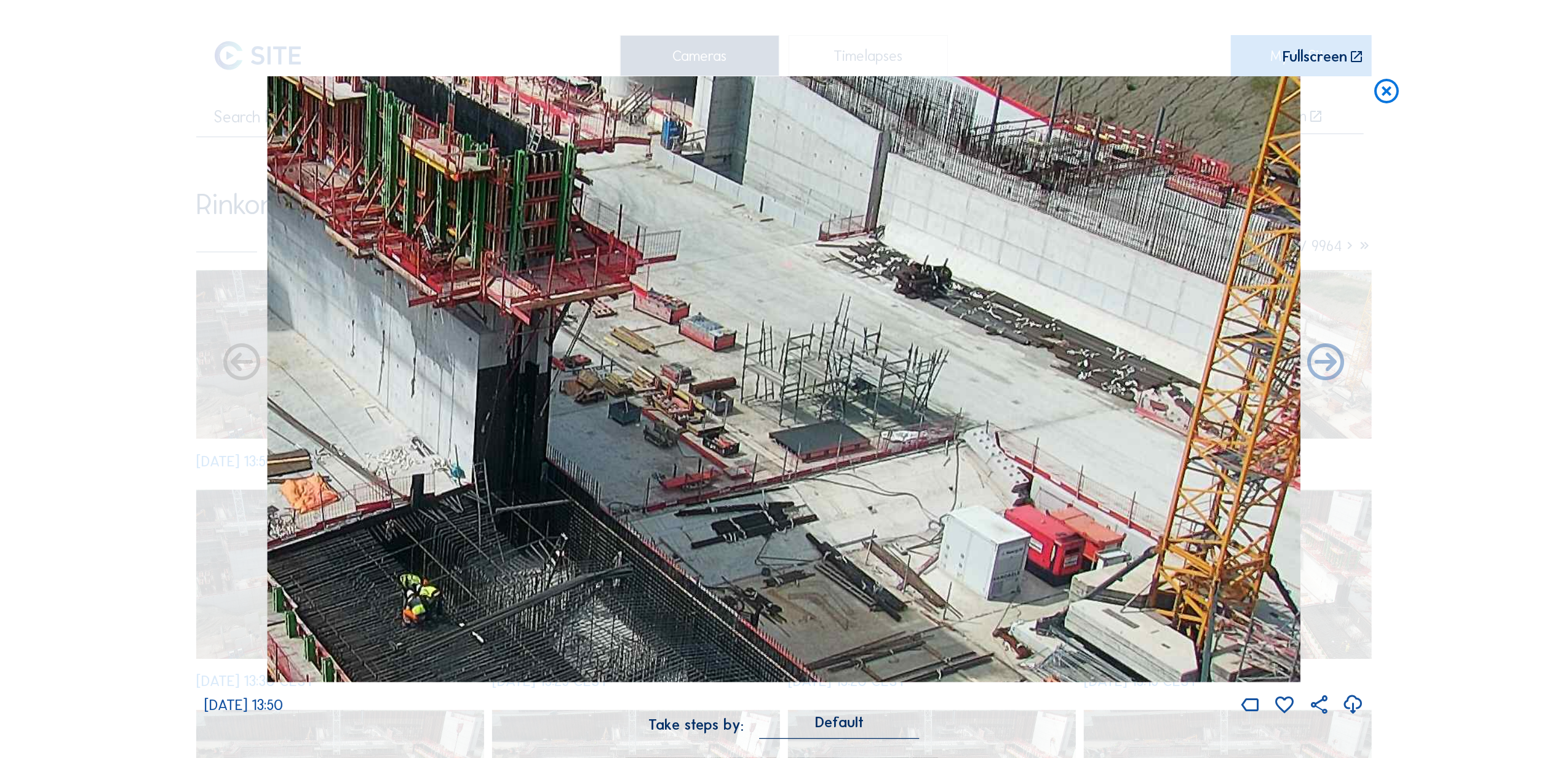
drag, startPoint x: 1088, startPoint y: 324, endPoint x: 508, endPoint y: 382, distance: 582.9
click at [508, 382] on img at bounding box center [783, 379] width 1034 height 607
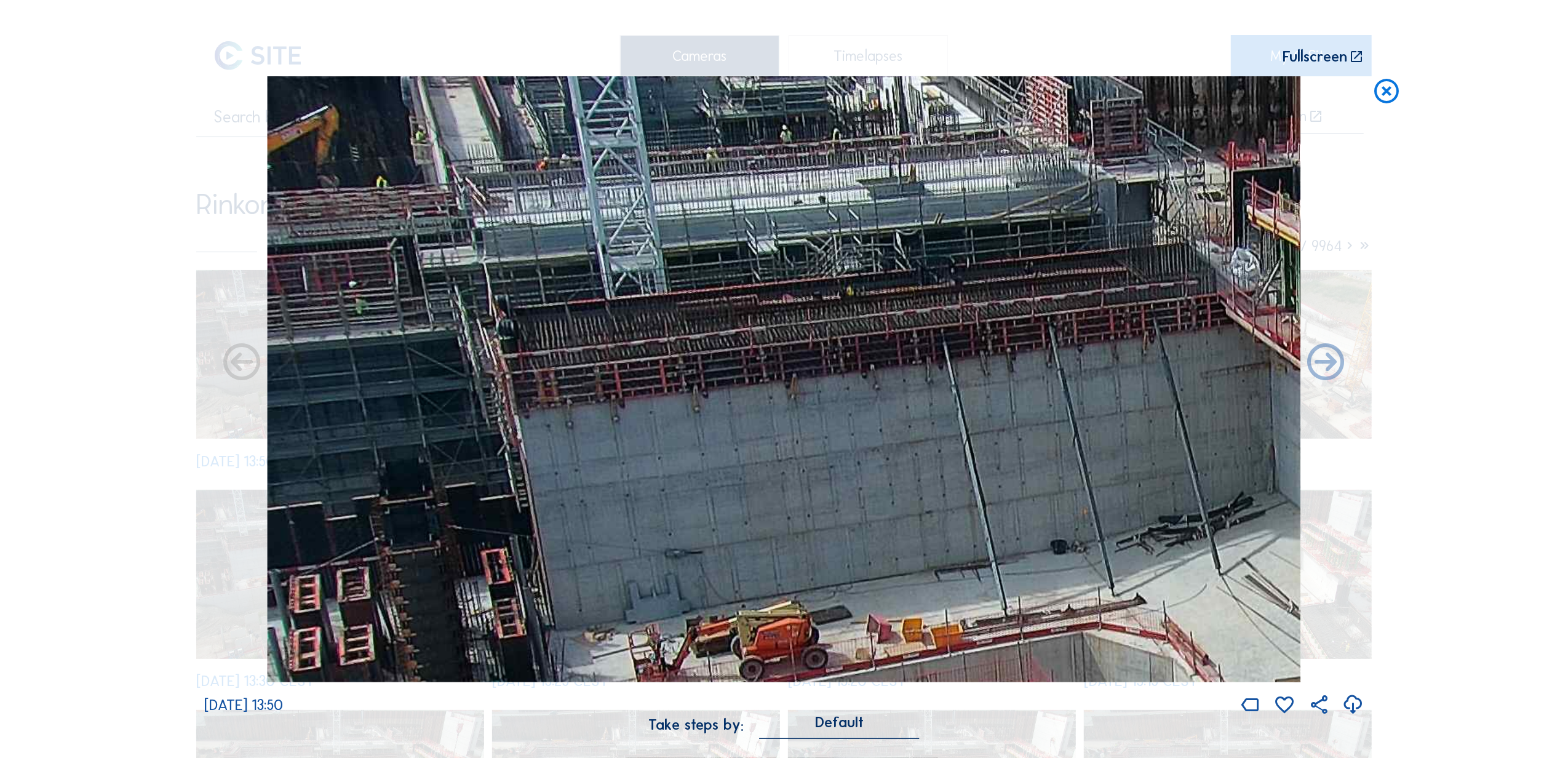
drag, startPoint x: 382, startPoint y: 232, endPoint x: 801, endPoint y: 200, distance: 420.2
click at [801, 200] on img at bounding box center [783, 379] width 1034 height 607
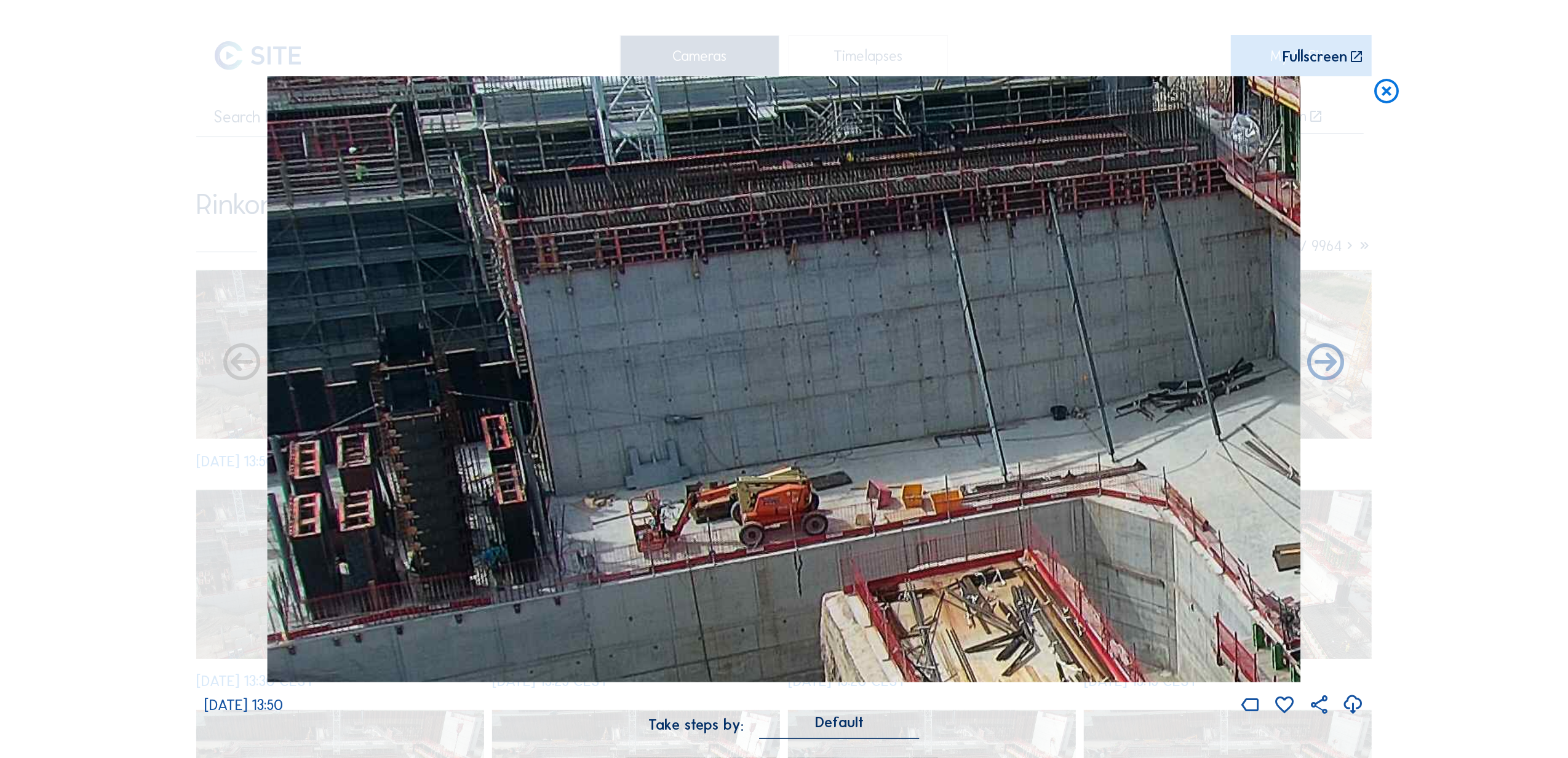
click at [803, 53] on div "Scroll to travel through time | Press 'Alt' Button + Scroll to Zoom | Click and…" at bounding box center [784, 376] width 1160 height 751
click at [803, 53] on div "Scroll to travel through time | Press 'Alt' Button + Scroll to Zoom | Click and…" at bounding box center [517, 57] width 627 height 15
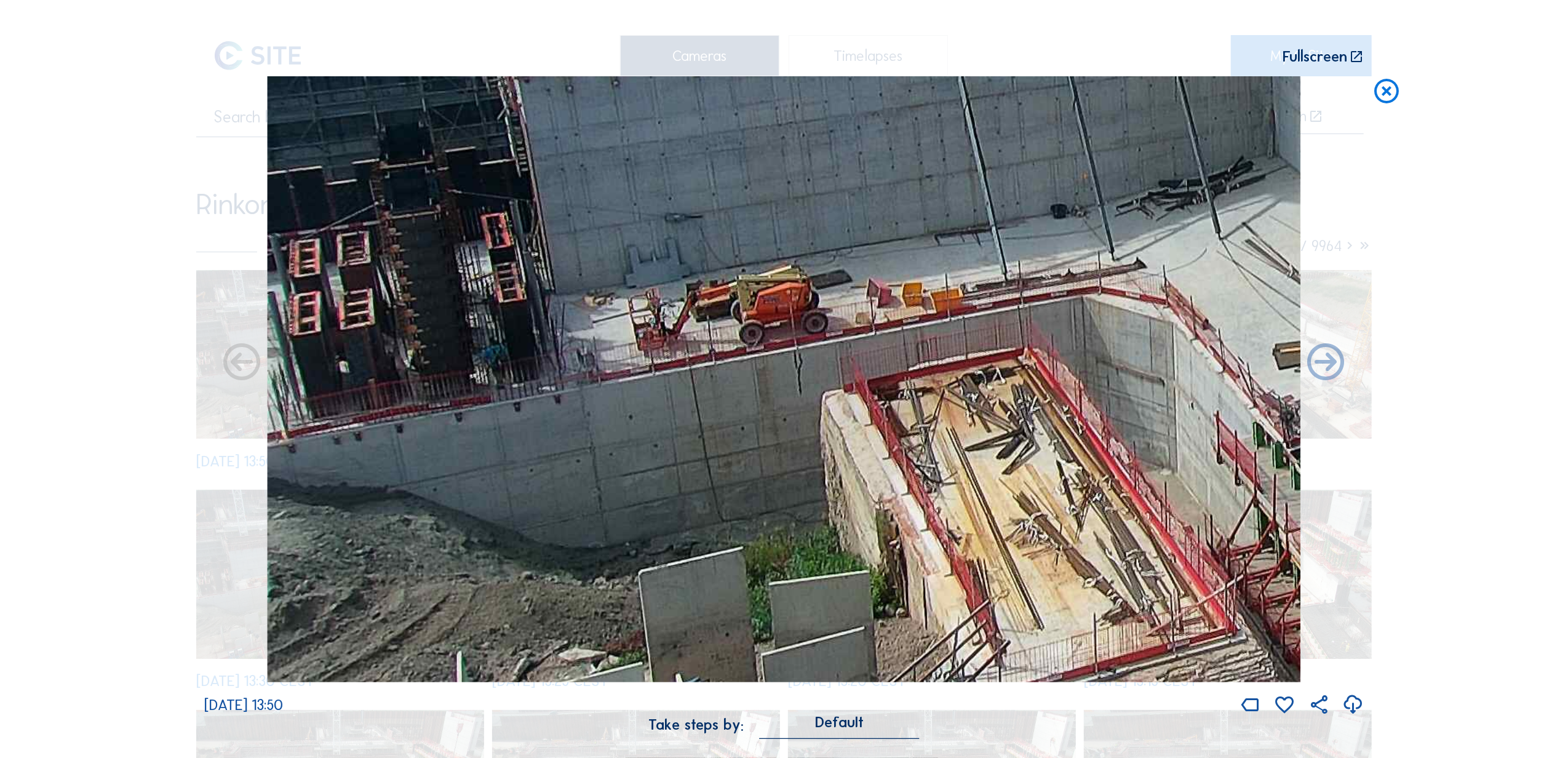
drag, startPoint x: 400, startPoint y: 472, endPoint x: 512, endPoint y: 269, distance: 231.8
click at [512, 269] on img at bounding box center [783, 379] width 1034 height 607
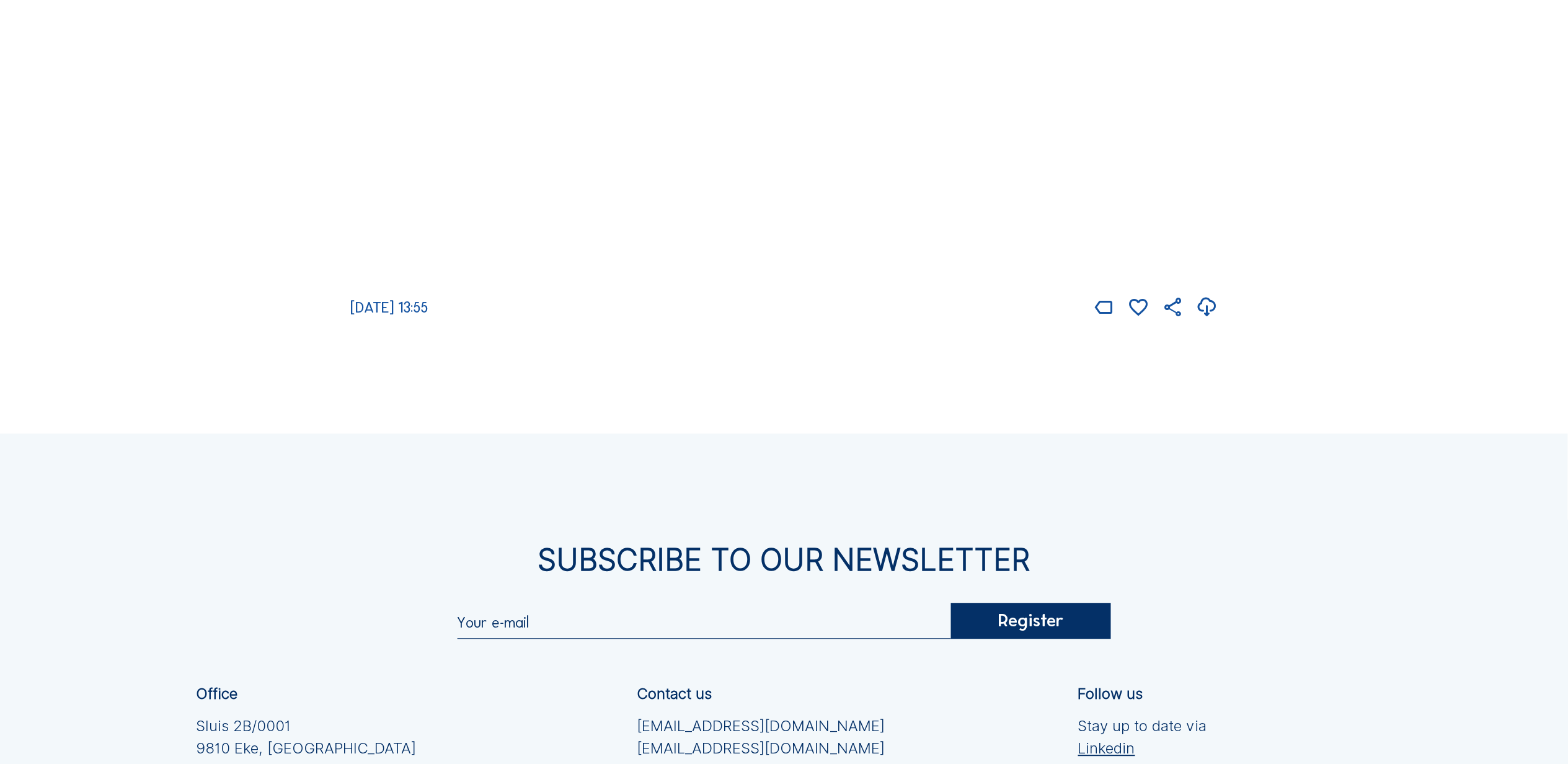
scroll to position [2802, 0]
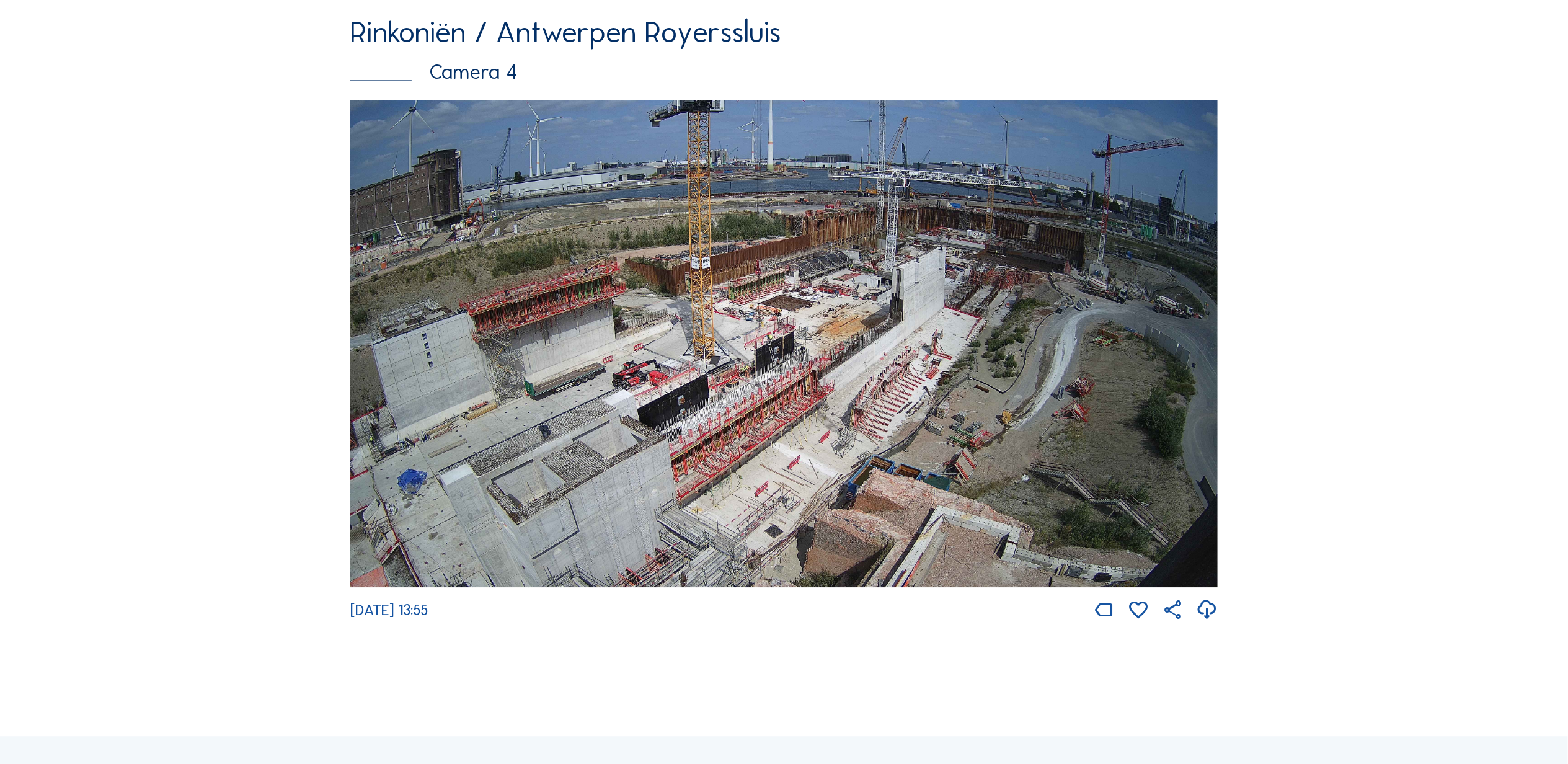
click at [590, 453] on img at bounding box center [784, 343] width 867 height 488
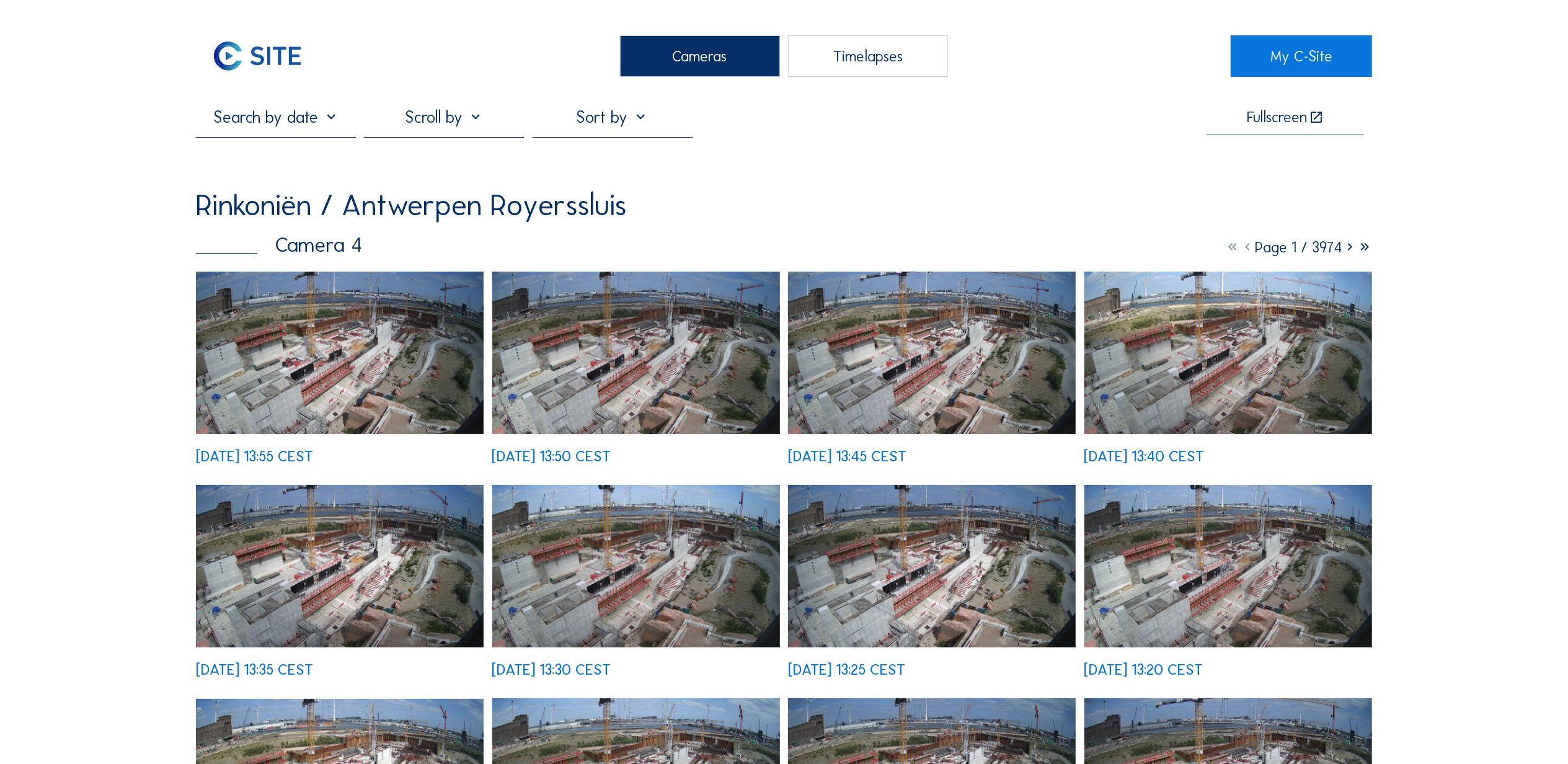
click at [329, 331] on img at bounding box center [340, 352] width 287 height 162
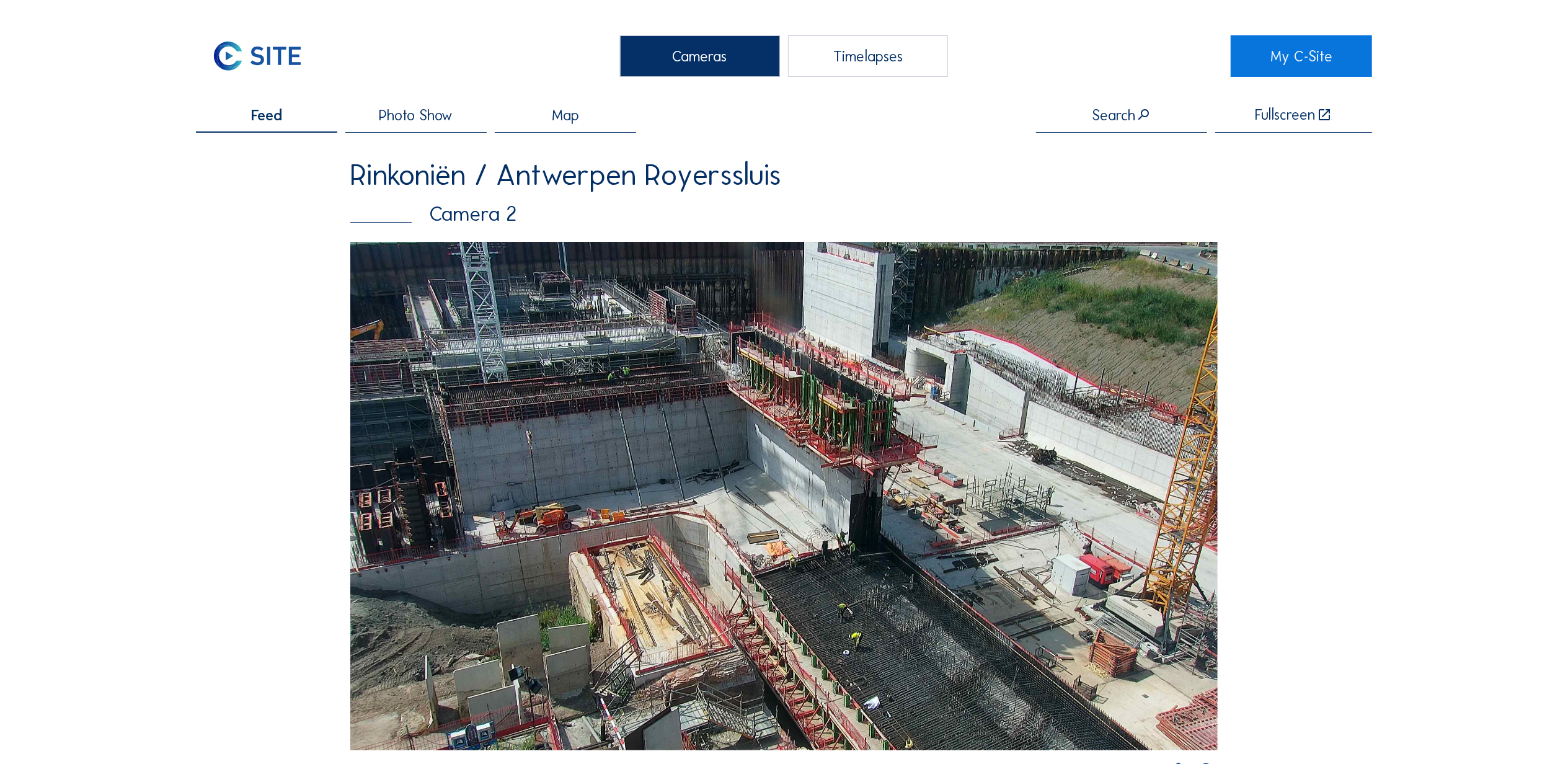
click at [434, 112] on span "Photo Show" at bounding box center [415, 116] width 74 height 15
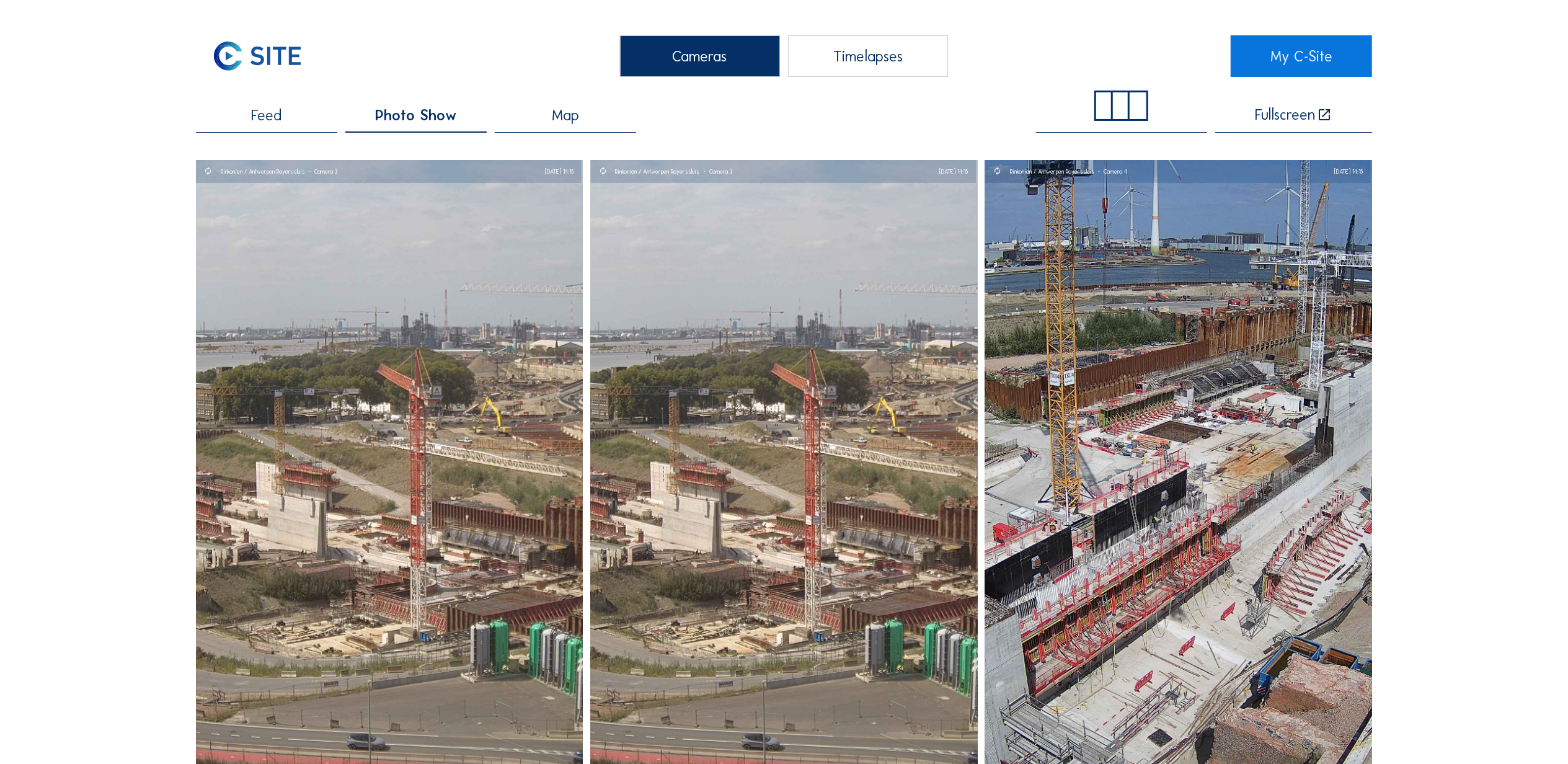
click at [824, 54] on div "Timelapses" at bounding box center [868, 56] width 160 height 41
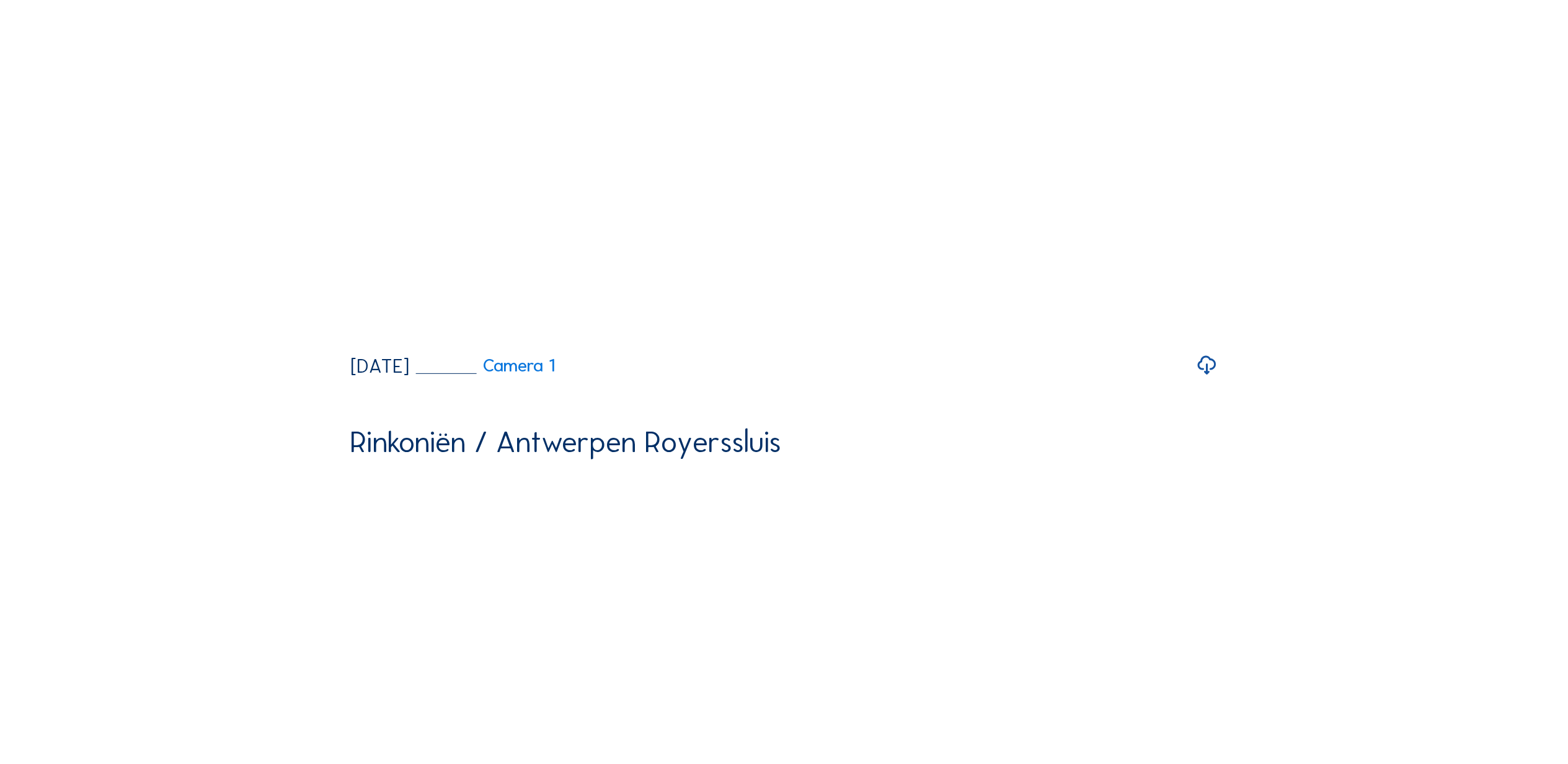
scroll to position [304, 0]
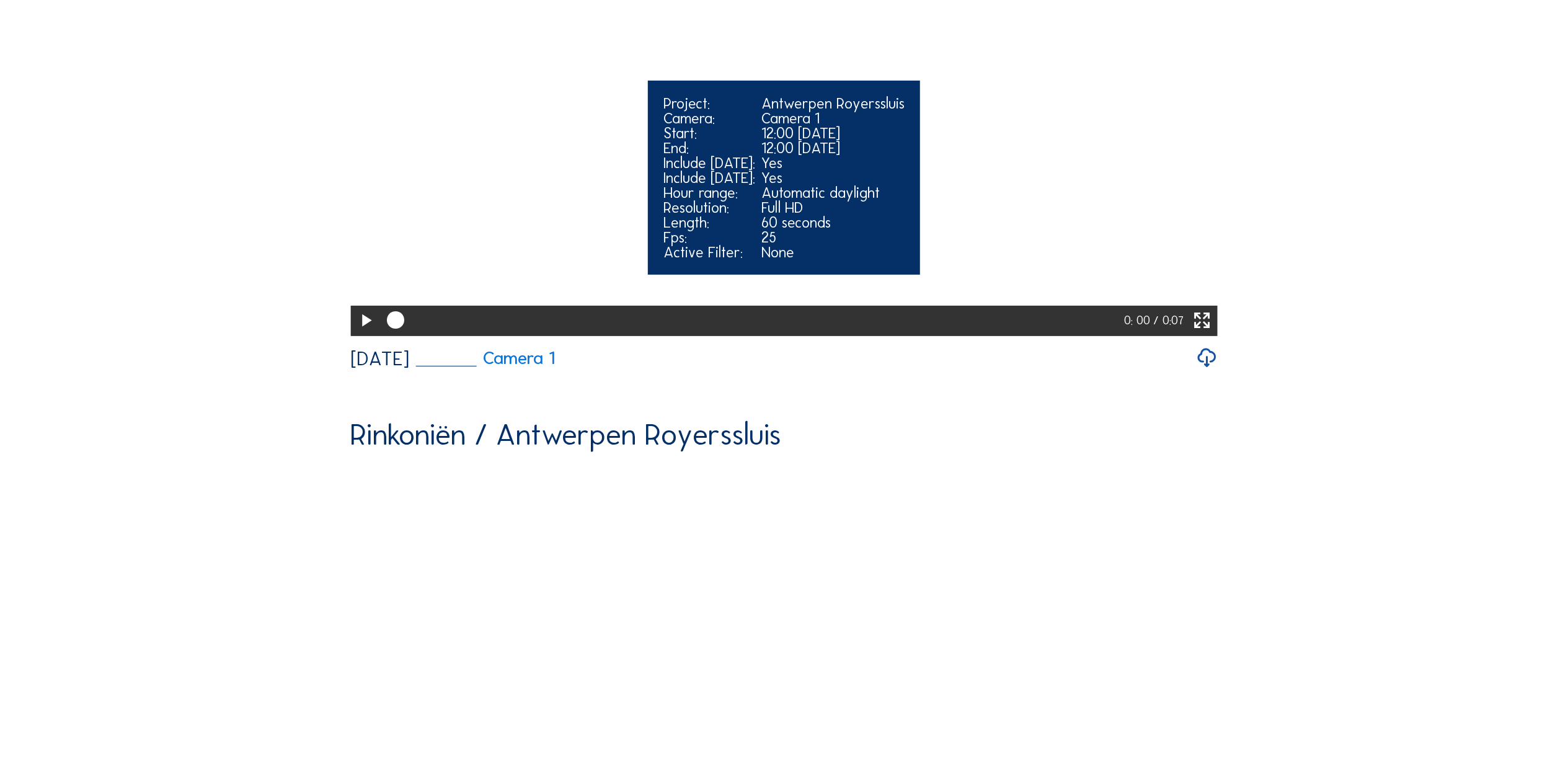
click at [358, 334] on icon at bounding box center [365, 320] width 21 height 25
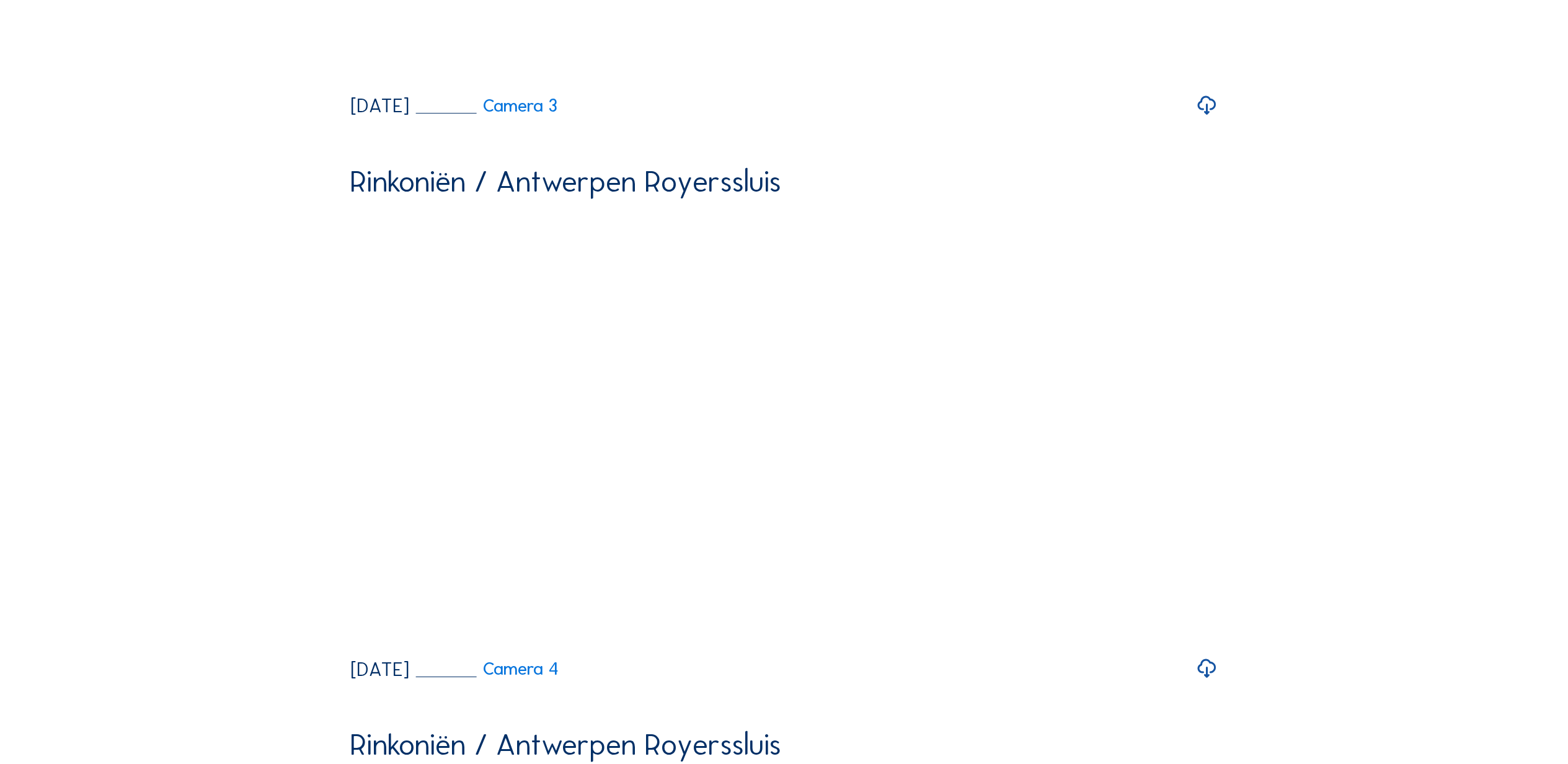
scroll to position [3942, 0]
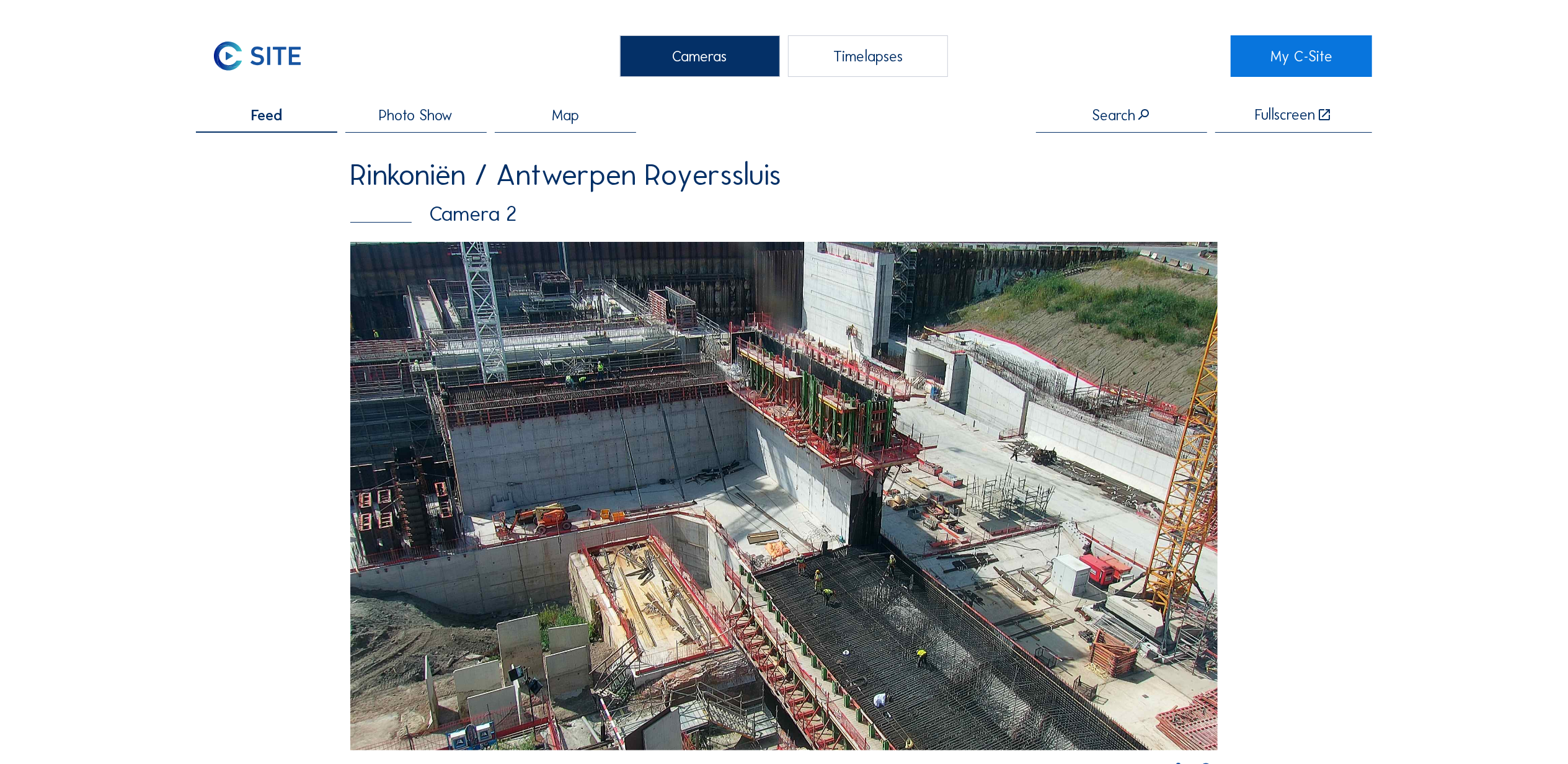
scroll to position [304, 0]
